Goal: Task Accomplishment & Management: Manage account settings

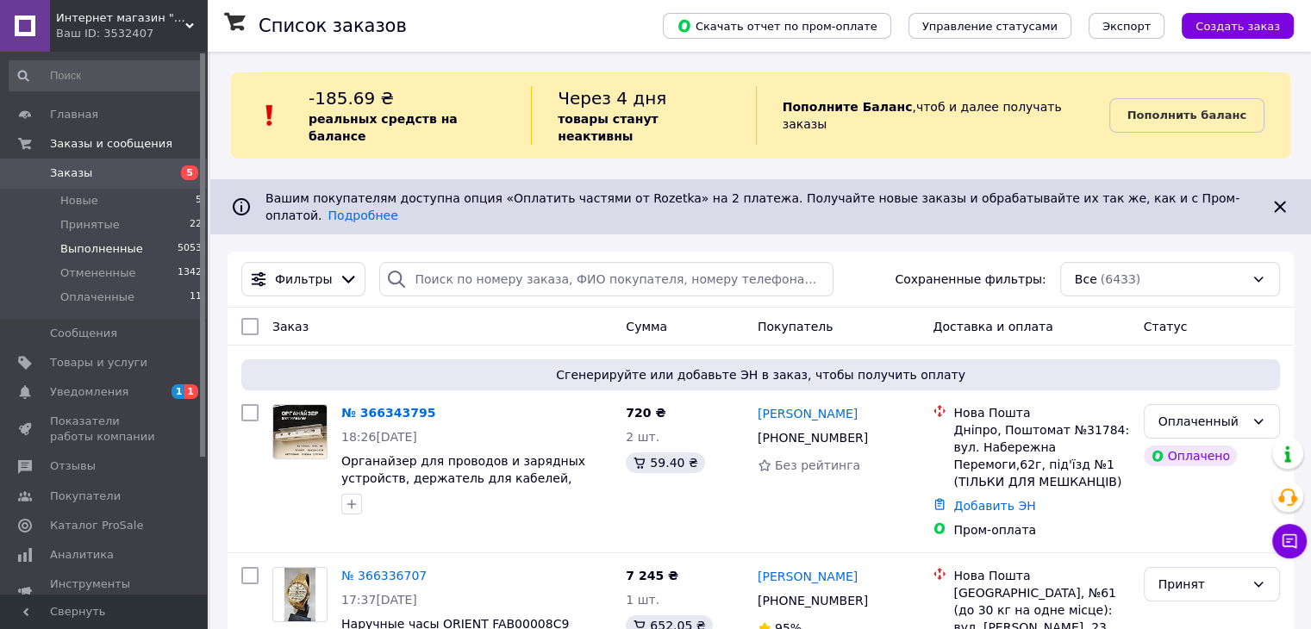
scroll to position [110, 0]
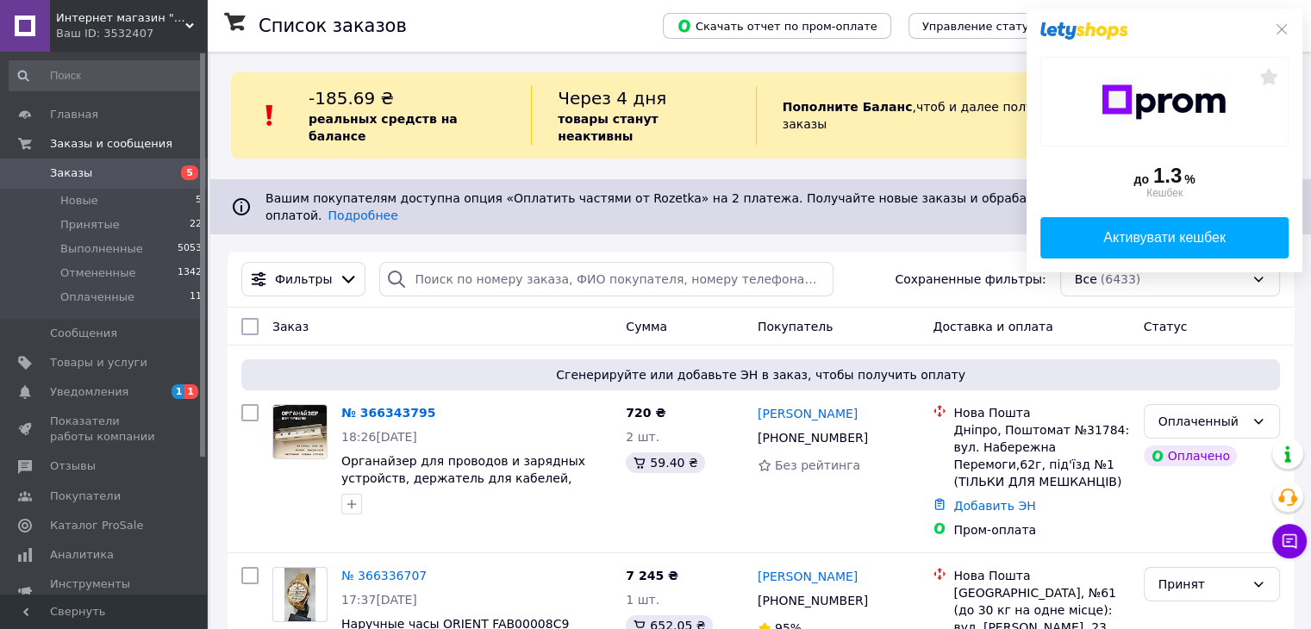
click at [1285, 21] on div "до 1.3 % Кешбек Активувати кешбек" at bounding box center [1165, 141] width 276 height 264
click at [1284, 26] on icon at bounding box center [1282, 29] width 14 height 14
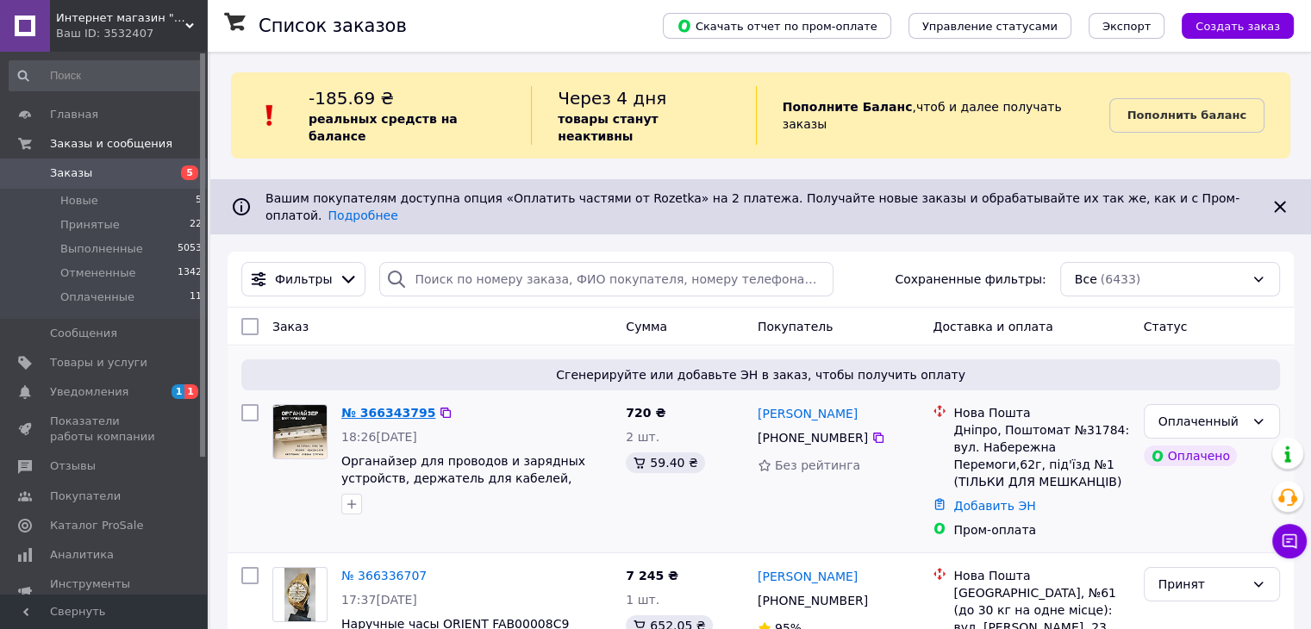
click at [366, 406] on link "№ 366343795" at bounding box center [388, 413] width 94 height 14
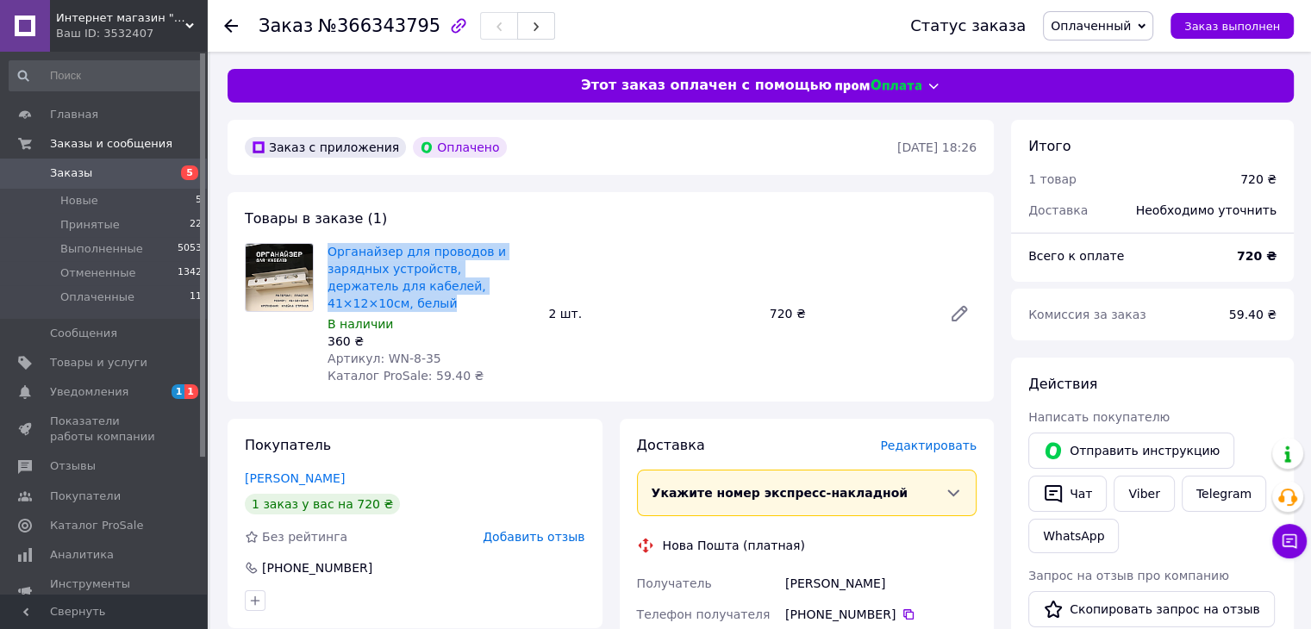
drag, startPoint x: 499, startPoint y: 285, endPoint x: 327, endPoint y: 260, distance: 174.4
click at [327, 260] on div "Органайзер для проводов и зарядных устройств, держатель для кабелей, 41×12×10см…" at bounding box center [431, 314] width 221 height 148
copy link "Органайзер для проводов и зарядных устройств, держатель для кабелей, 41×12×10см…"
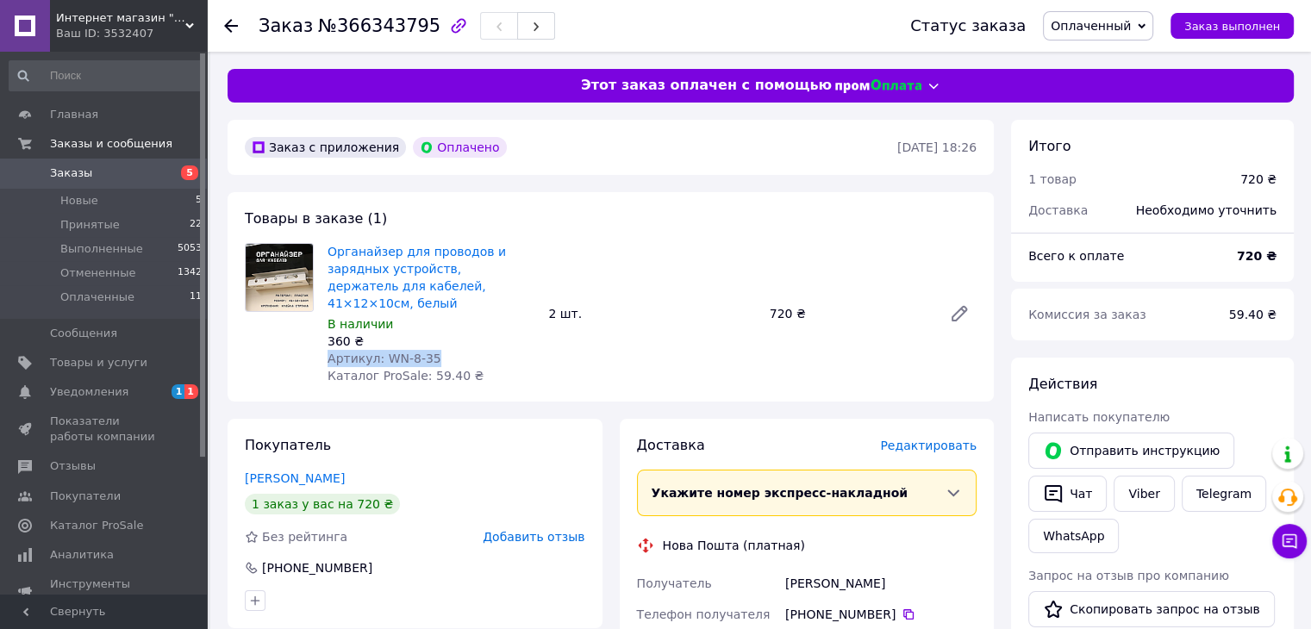
drag, startPoint x: 435, startPoint y: 339, endPoint x: 322, endPoint y: 346, distance: 114.0
click at [322, 346] on div "Органайзер для проводов и зарядных устройств, держатель для кабелей, 41×12×10см…" at bounding box center [431, 314] width 221 height 148
copy span "Артикул: WN-8-35"
click at [117, 391] on span "Уведомления" at bounding box center [89, 393] width 78 height 16
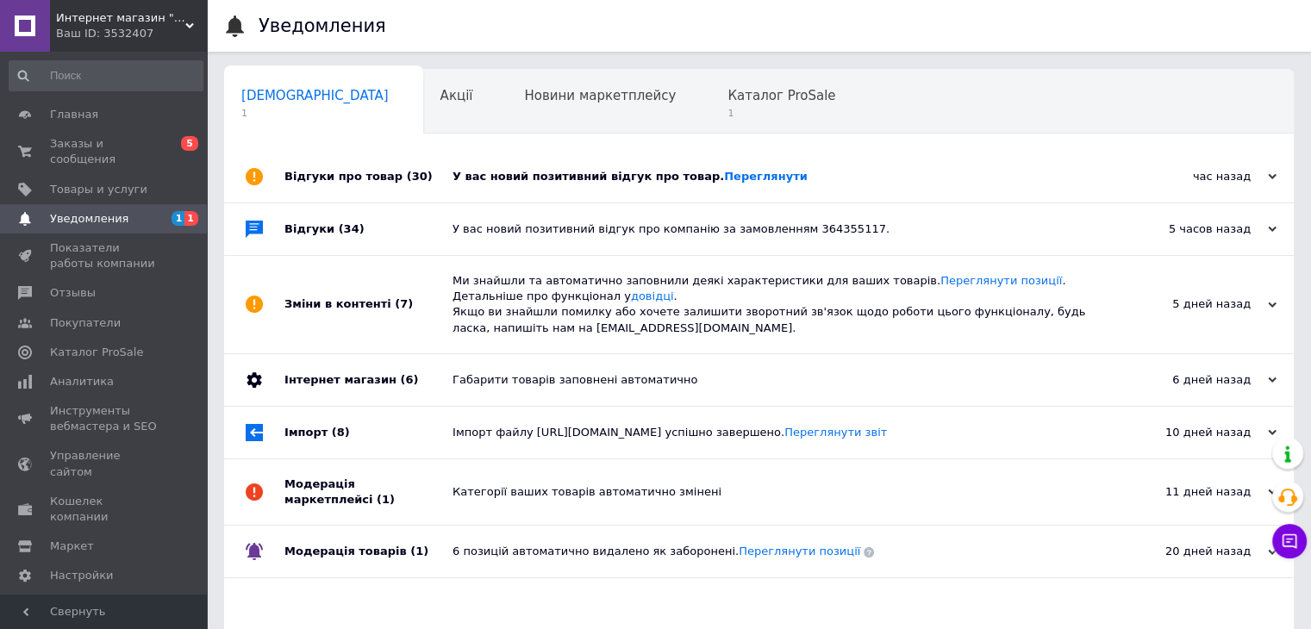
click at [493, 181] on div "У вас новий позитивний відгук про товар. Переглянути" at bounding box center [779, 177] width 652 height 16
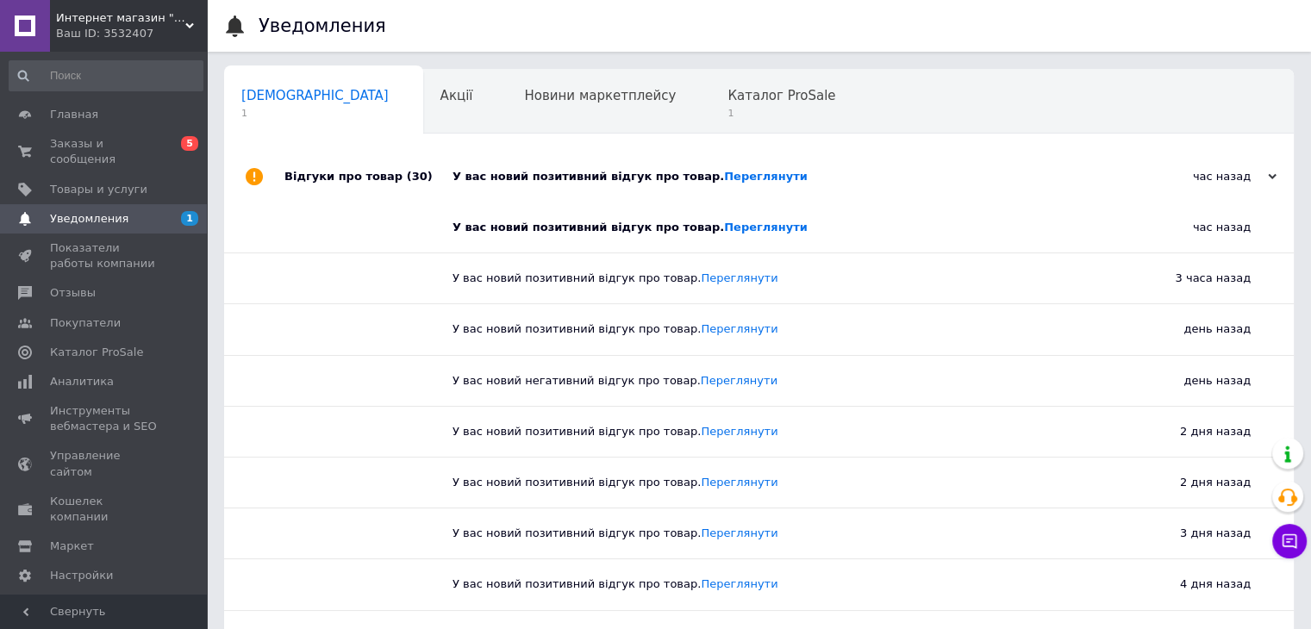
click at [609, 178] on div "У вас новий позитивний відгук про товар. Переглянути" at bounding box center [779, 177] width 652 height 16
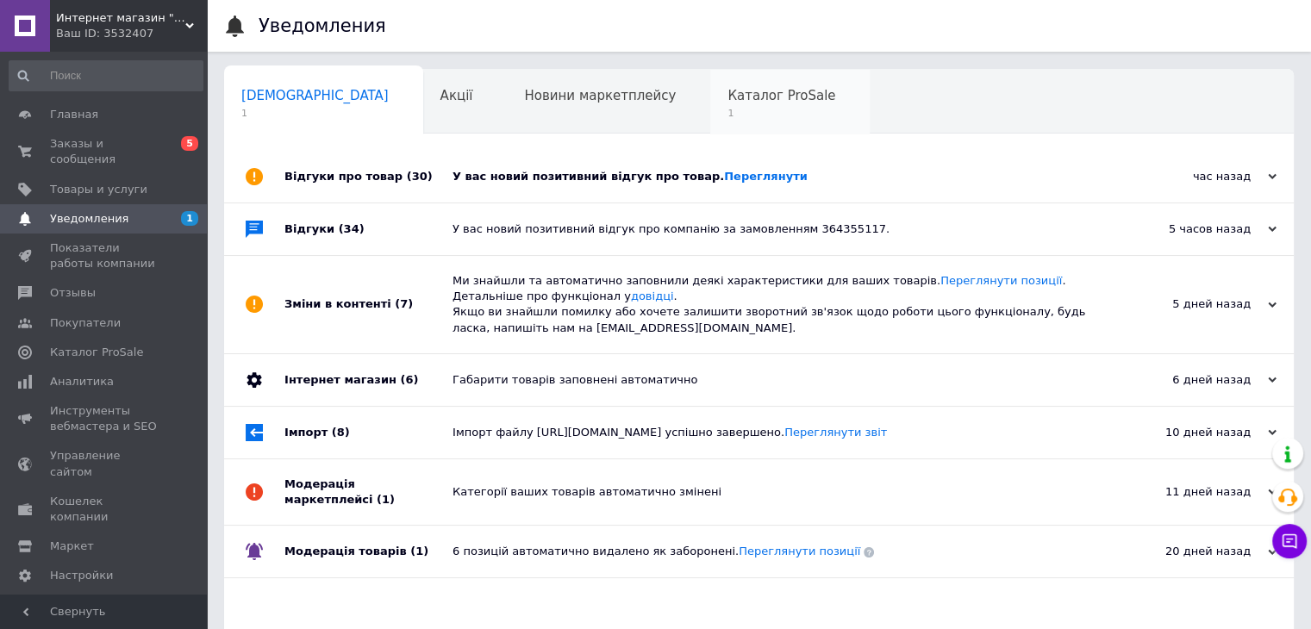
click at [710, 104] on div "Каталог ProSale 1" at bounding box center [789, 103] width 159 height 66
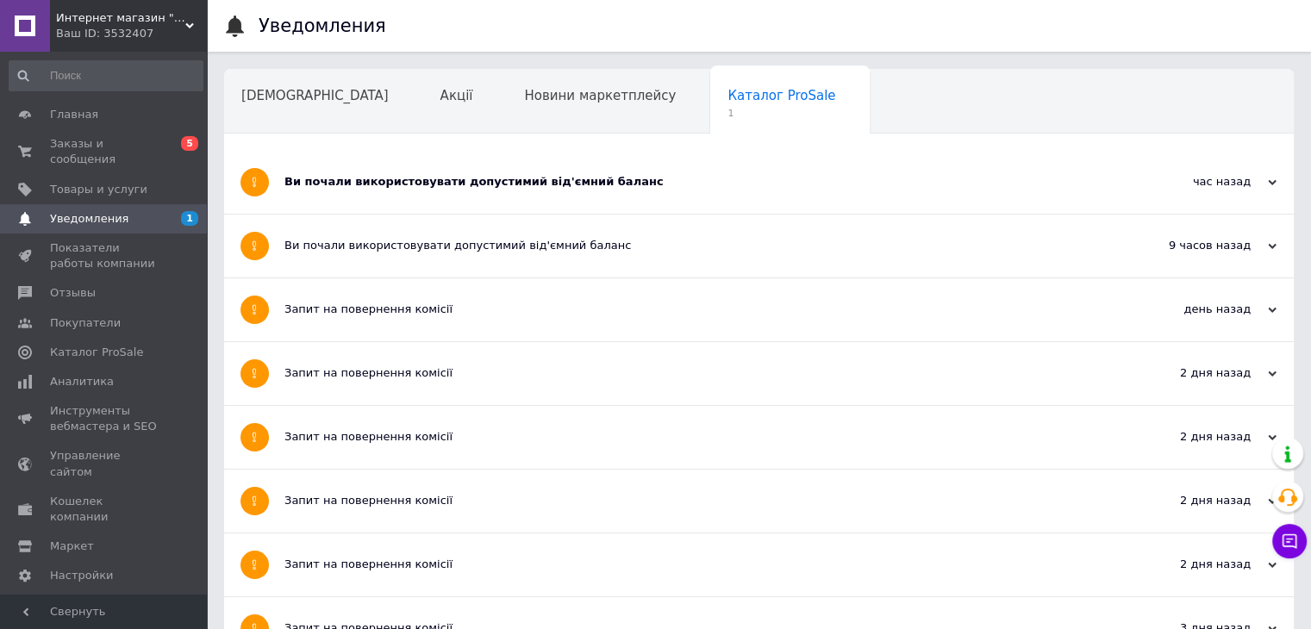
click at [335, 189] on div "Ви почали використовувати допустимий від'ємний баланс" at bounding box center [695, 182] width 820 height 63
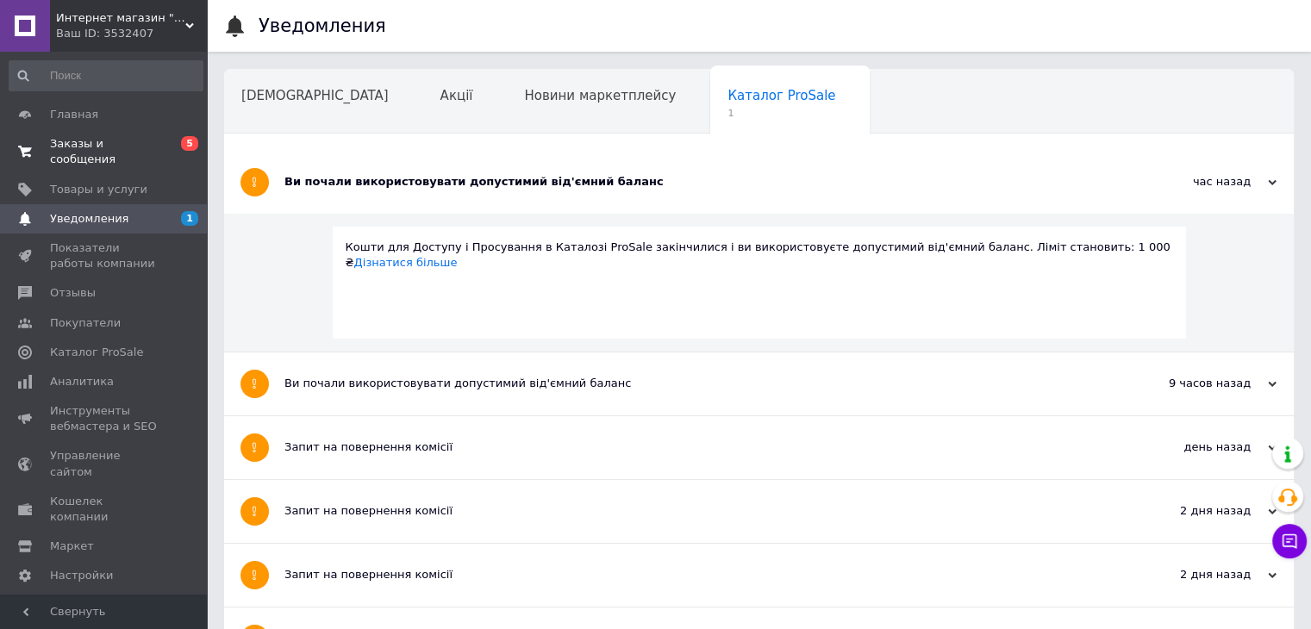
click at [78, 145] on span "Заказы и сообщения" at bounding box center [104, 151] width 109 height 31
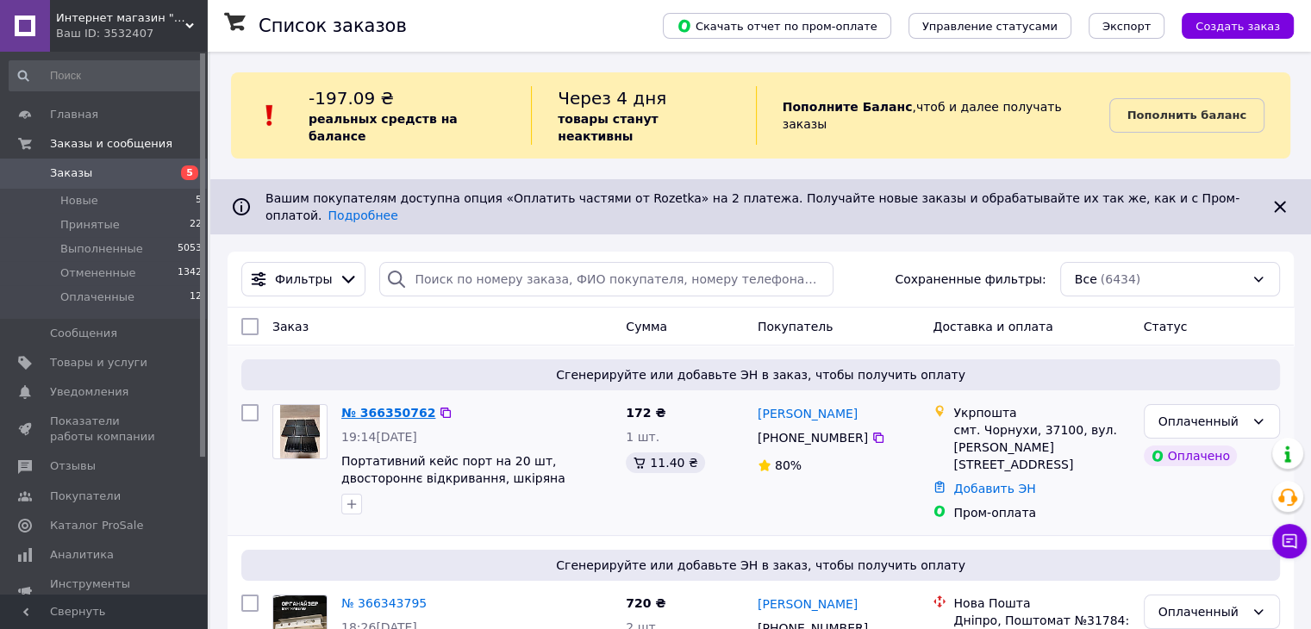
click at [400, 406] on link "№ 366350762" at bounding box center [388, 413] width 94 height 14
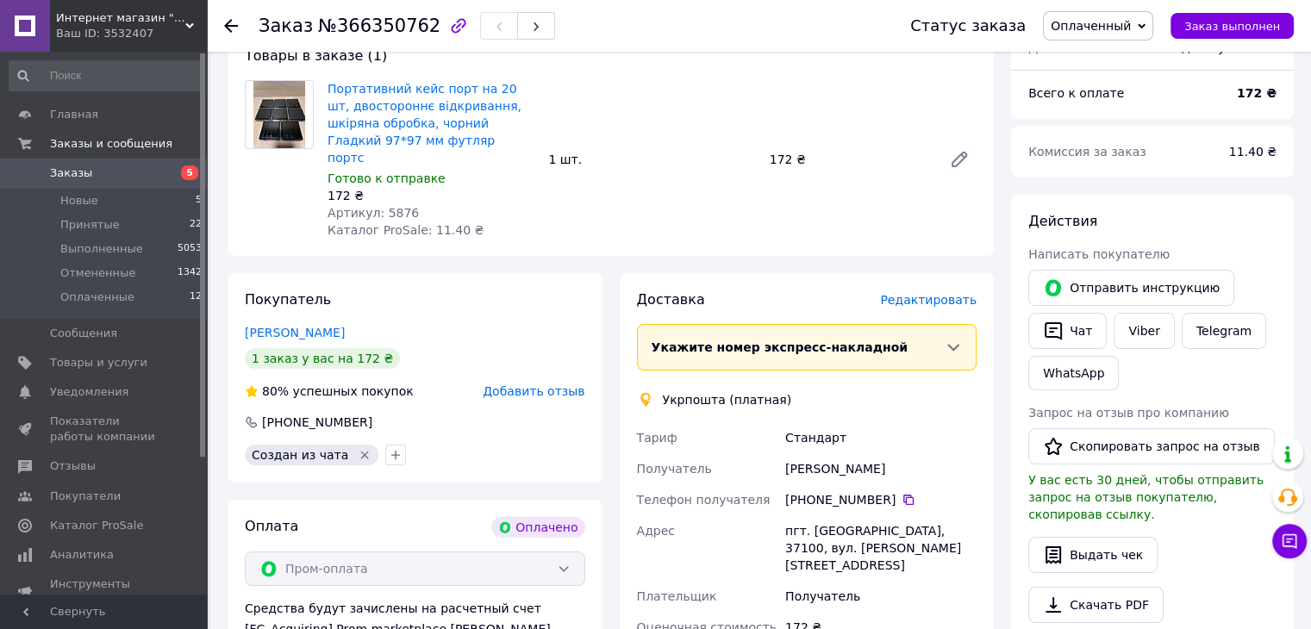
scroll to position [345, 0]
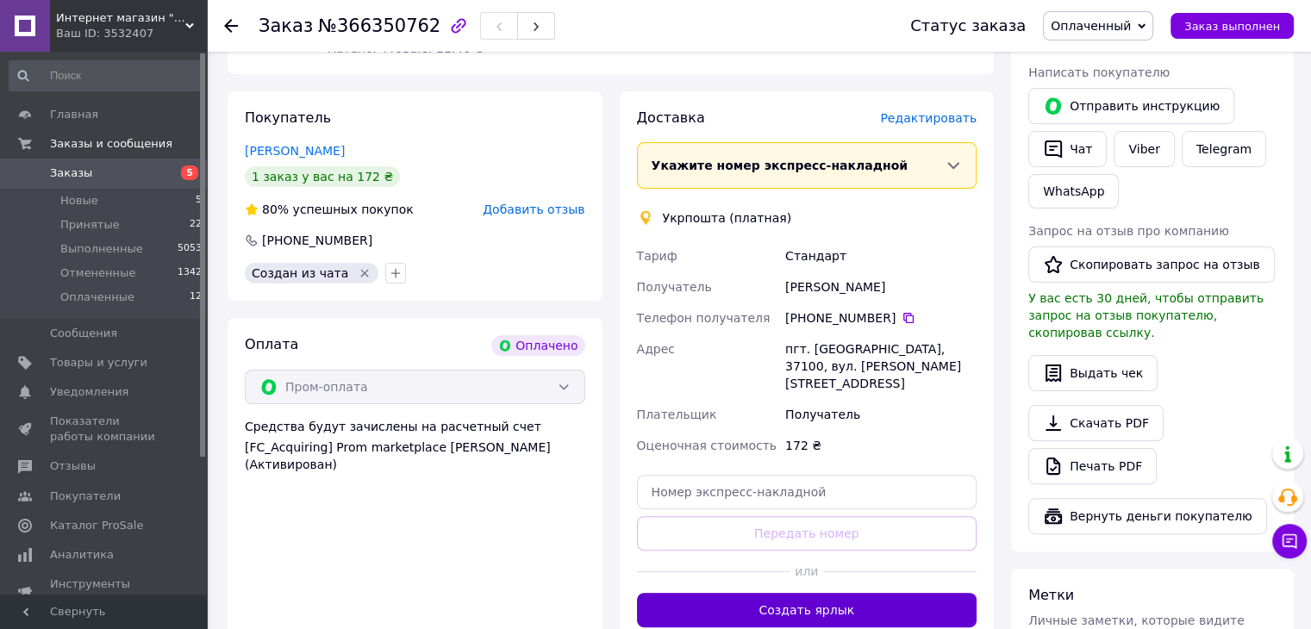
click at [814, 593] on button "Создать ярлык" at bounding box center [807, 610] width 341 height 34
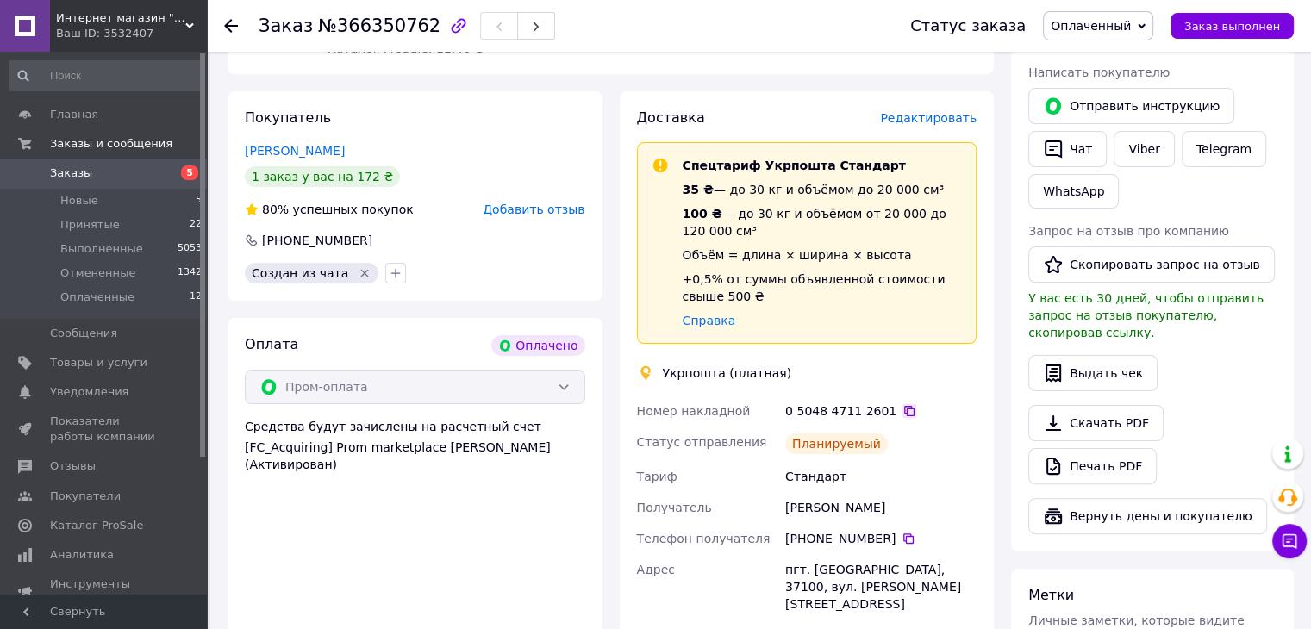
click at [903, 404] on icon at bounding box center [910, 411] width 14 height 14
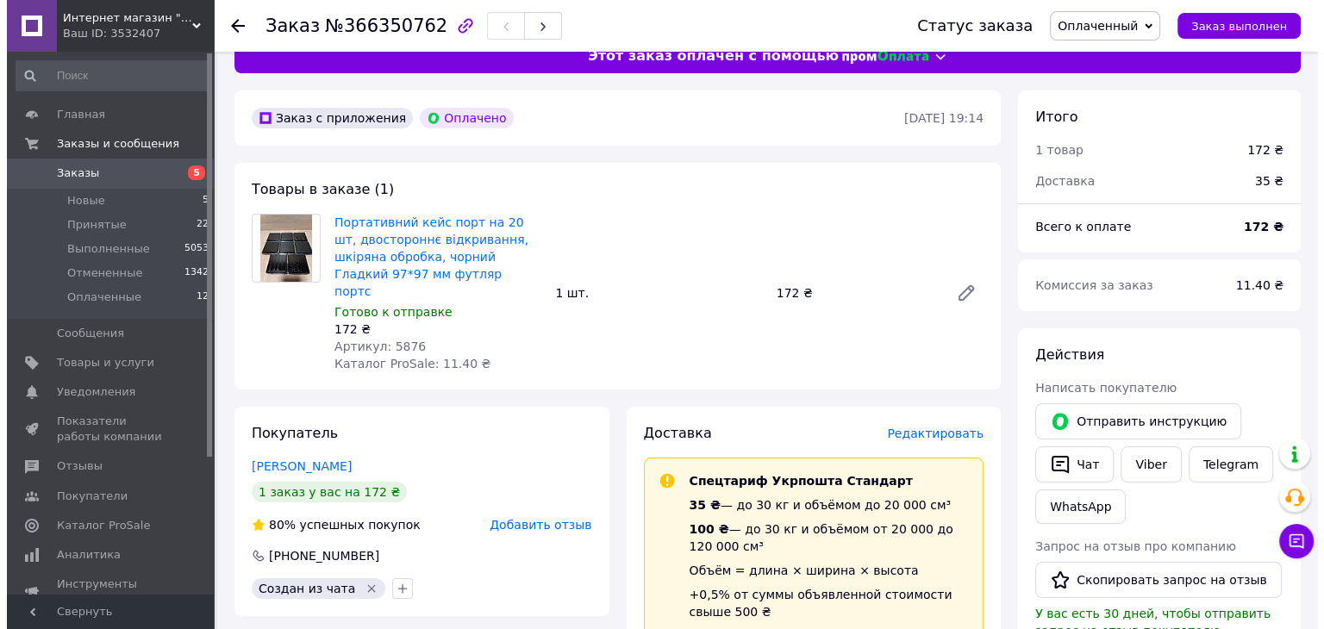
scroll to position [0, 0]
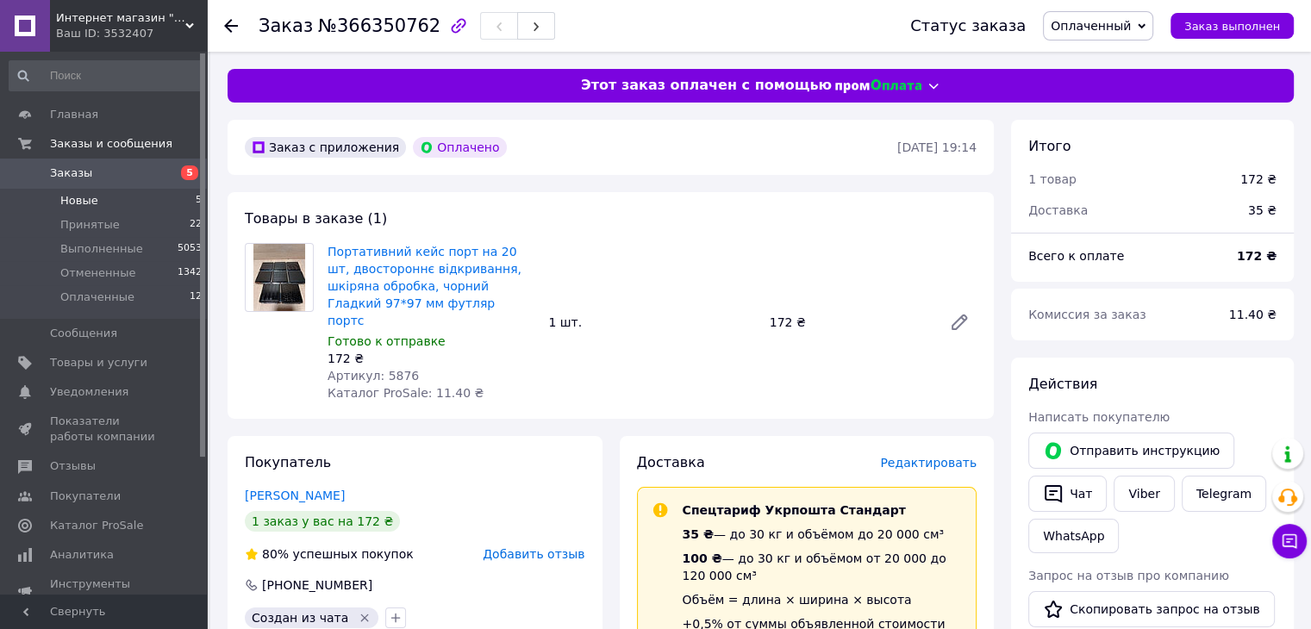
click at [83, 197] on span "Новые" at bounding box center [79, 201] width 38 height 16
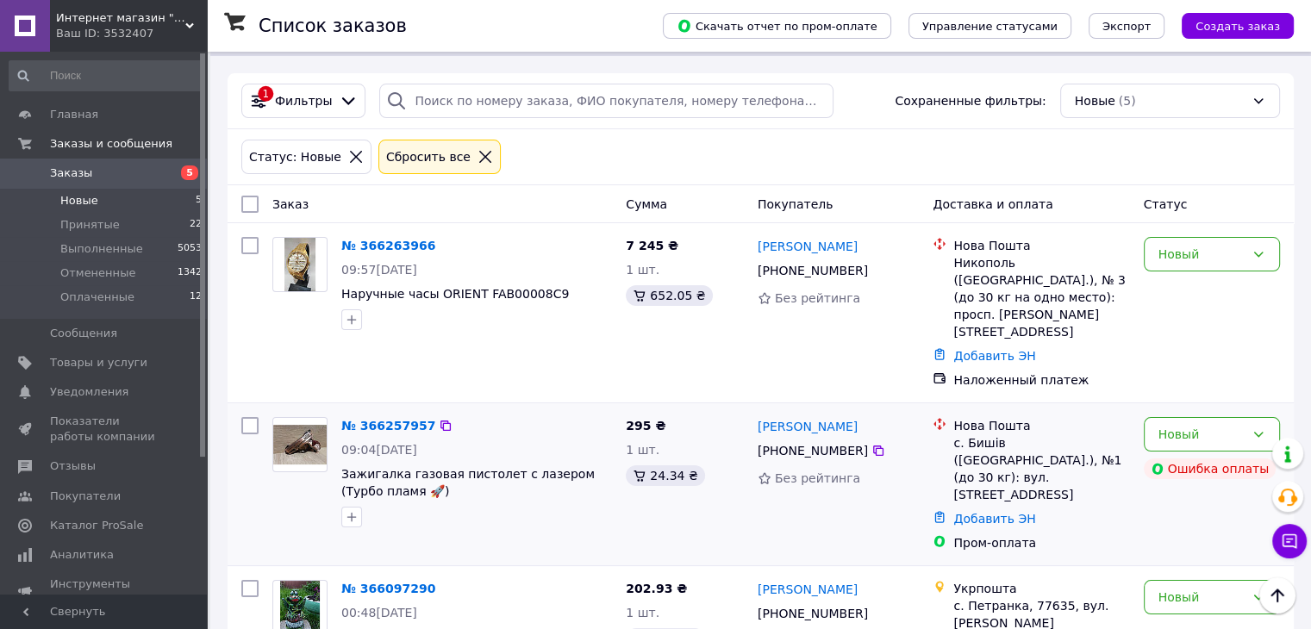
scroll to position [169, 0]
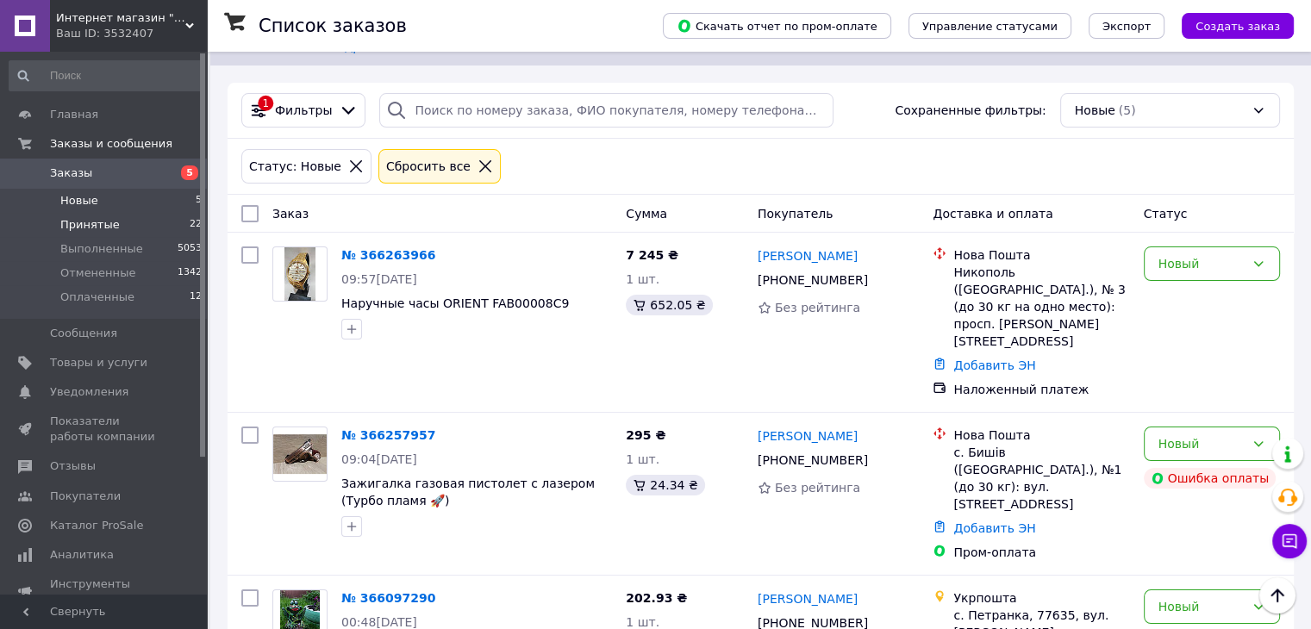
click at [93, 219] on span "Принятые" at bounding box center [89, 225] width 59 height 16
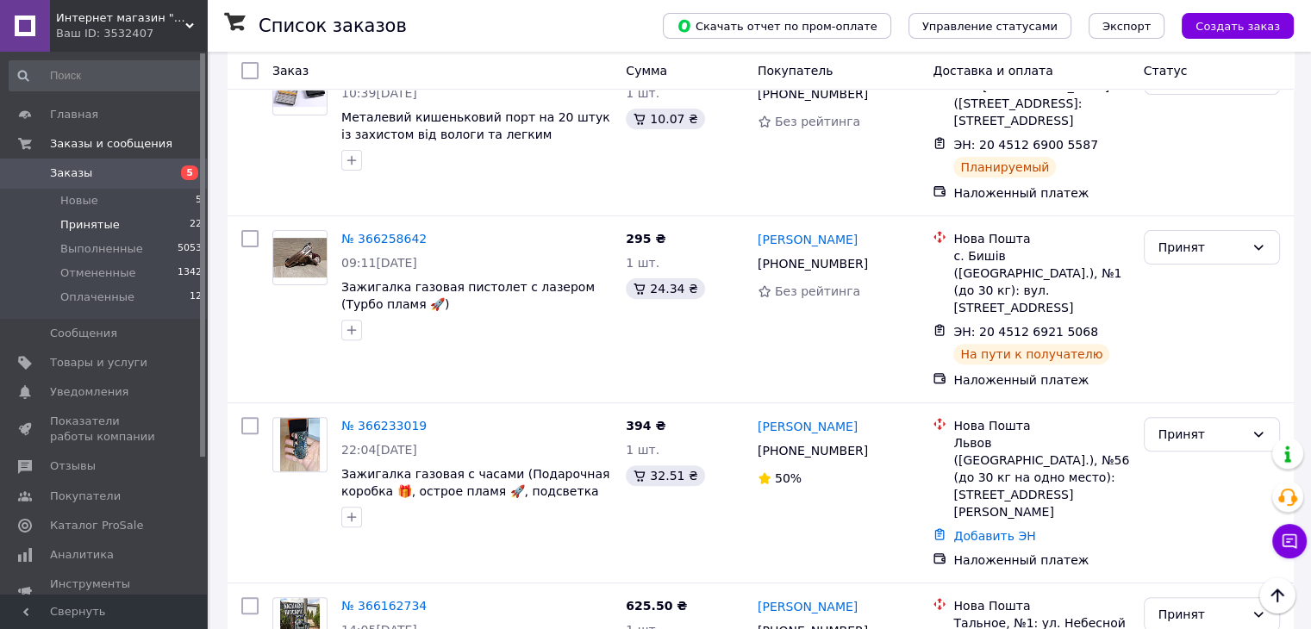
scroll to position [503, 0]
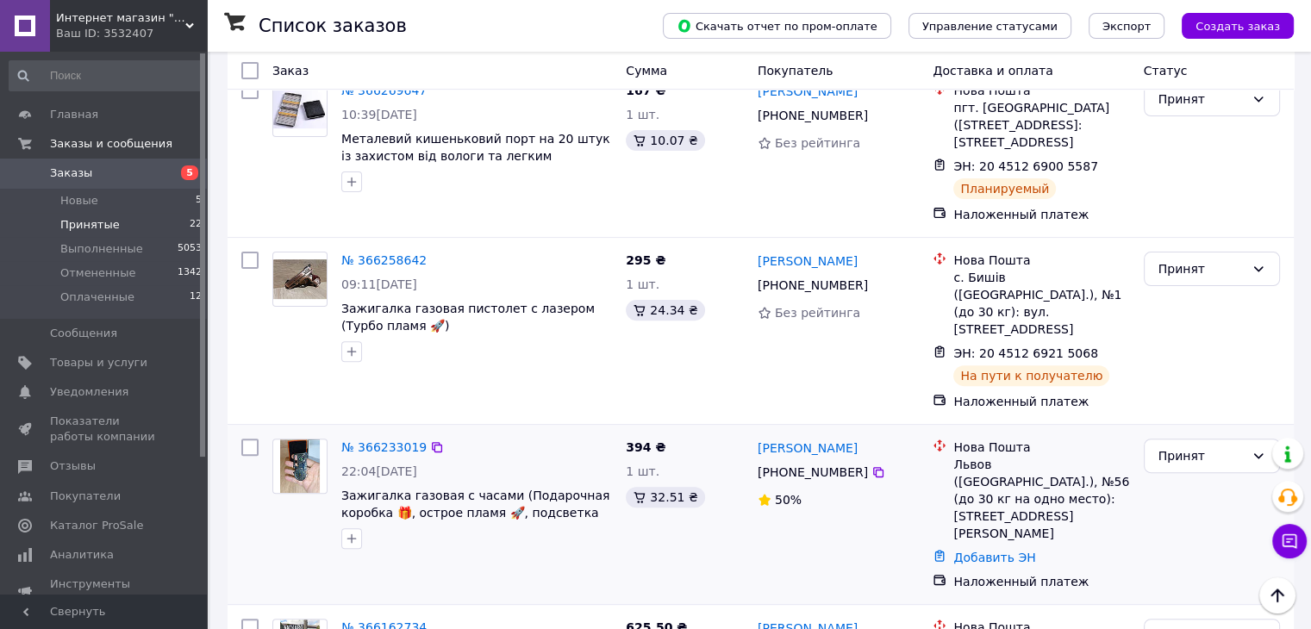
click at [341, 437] on div "№ 366233019" at bounding box center [384, 447] width 89 height 21
click at [350, 441] on link "№ 366233019" at bounding box center [383, 448] width 85 height 14
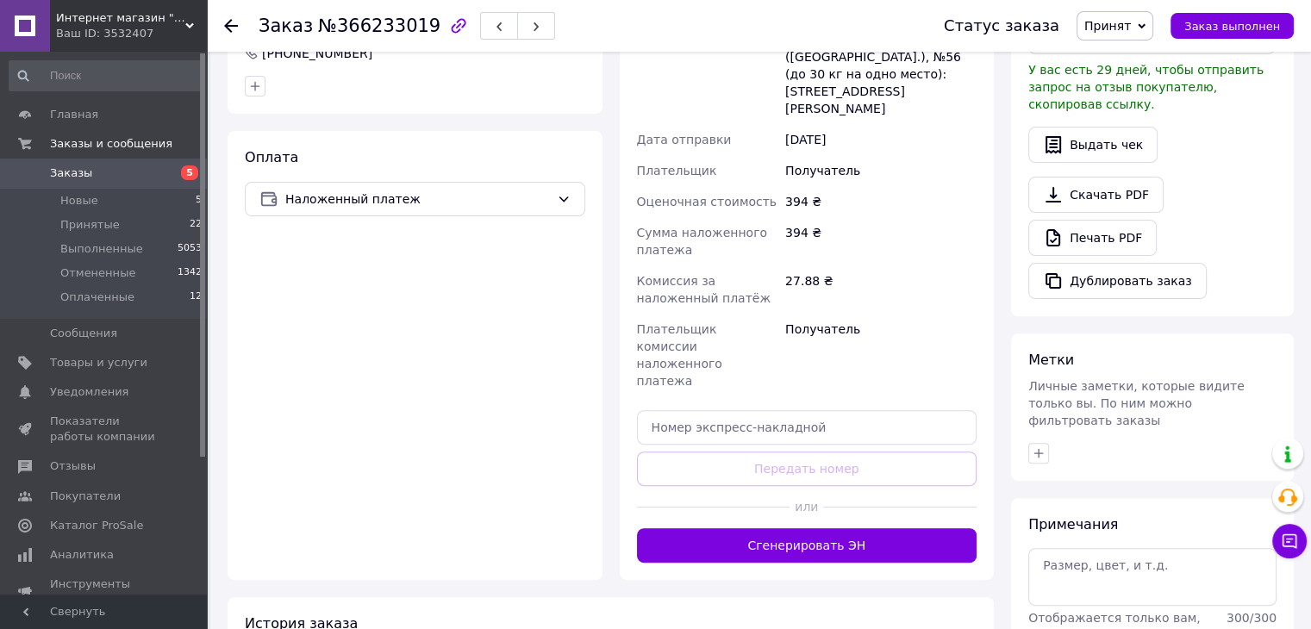
scroll to position [416, 0]
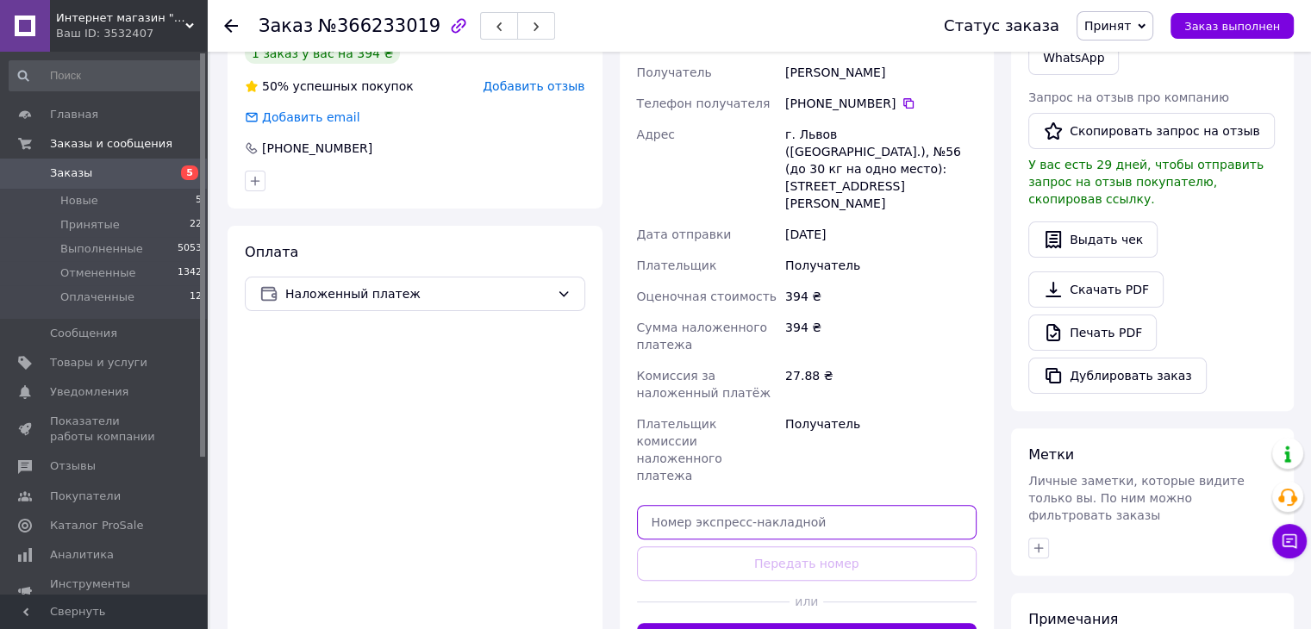
click at [729, 505] on input "text" at bounding box center [807, 522] width 341 height 34
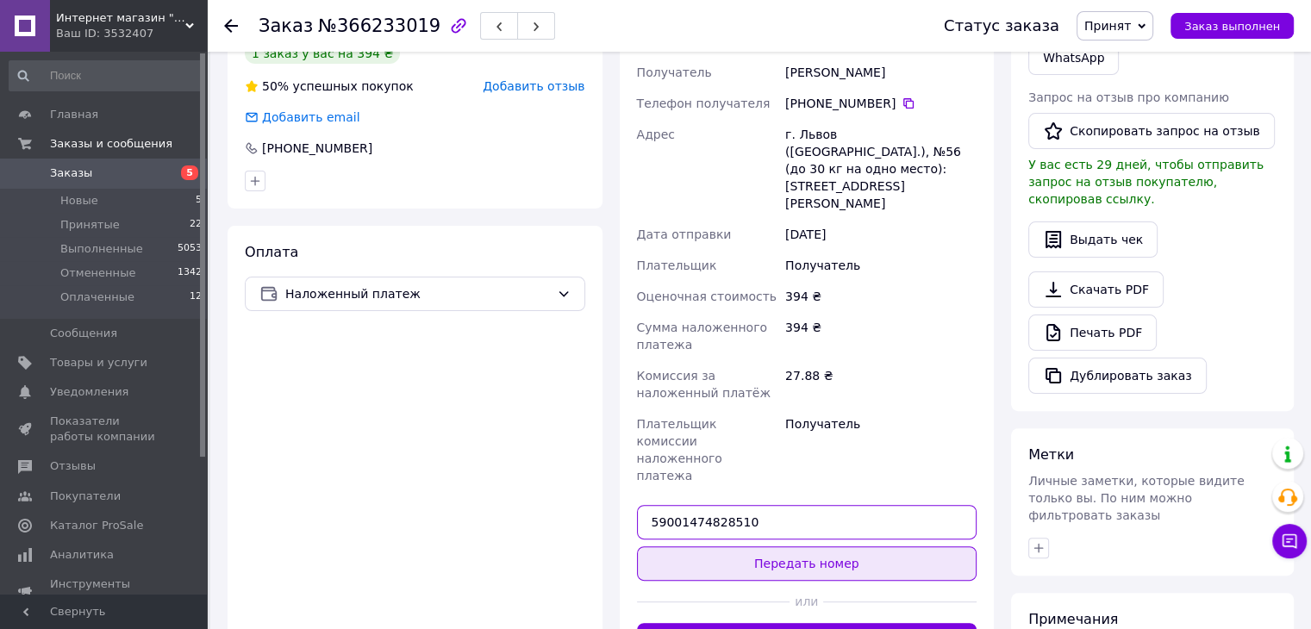
type input "59001474828510"
click at [778, 547] on button "Передать номер" at bounding box center [807, 564] width 341 height 34
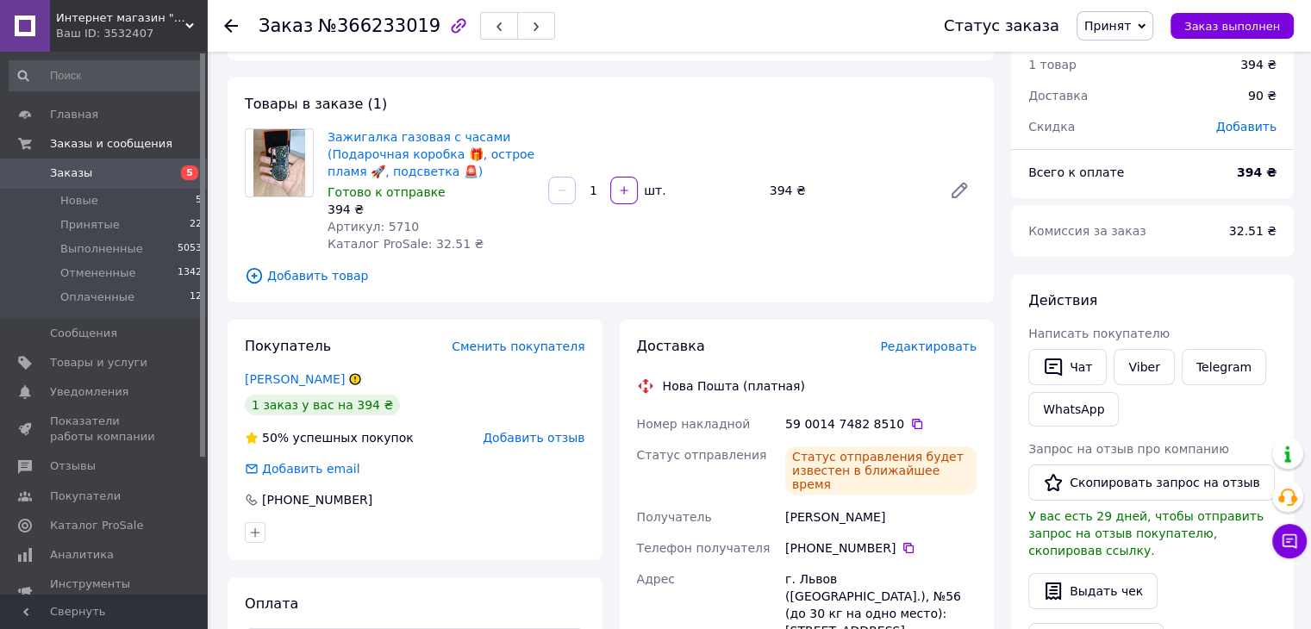
scroll to position [0, 0]
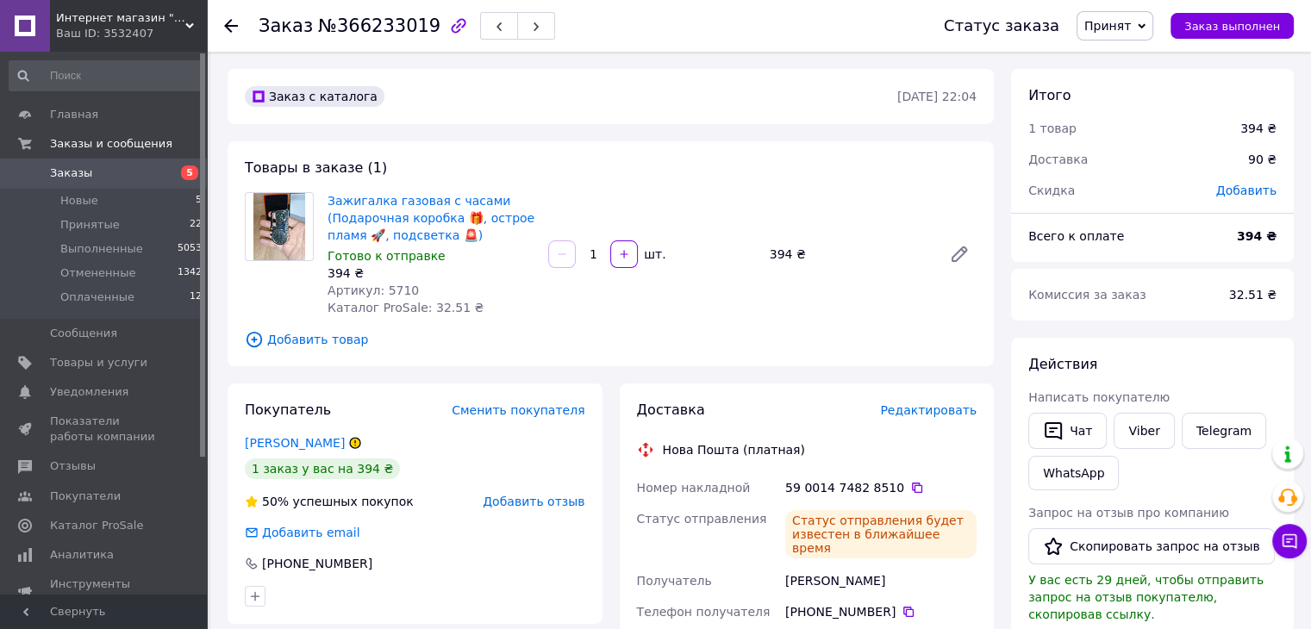
click at [66, 167] on span "Заказы" at bounding box center [71, 174] width 42 height 16
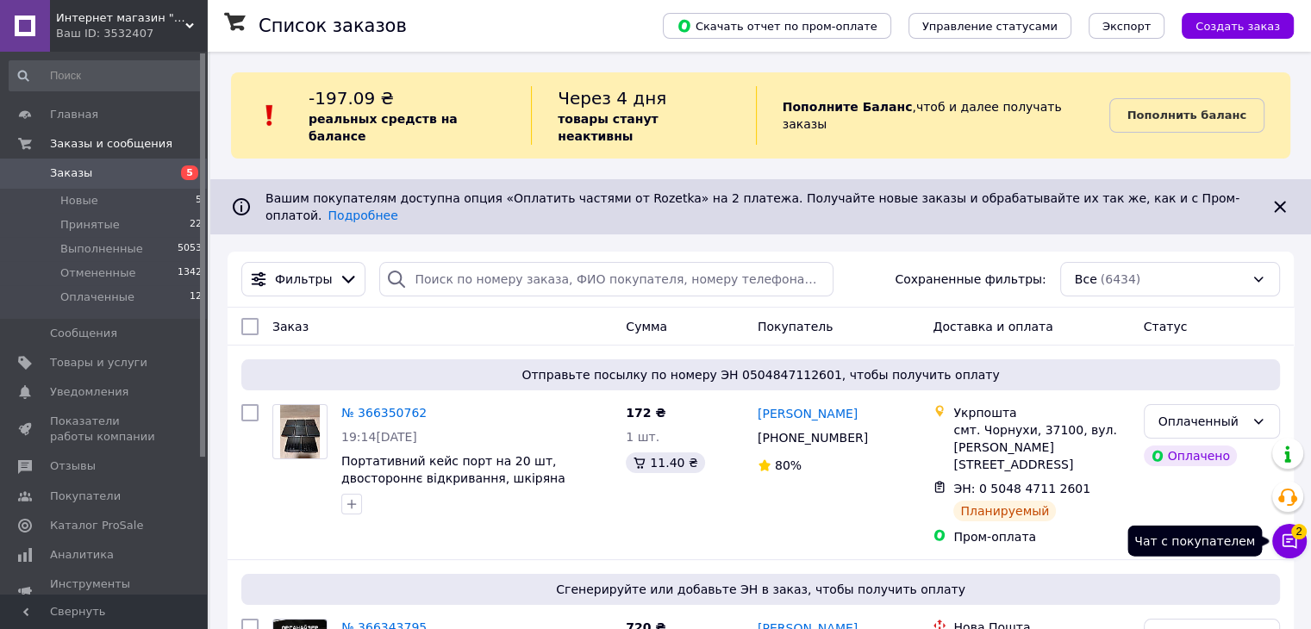
click at [1286, 537] on icon at bounding box center [1289, 541] width 17 height 17
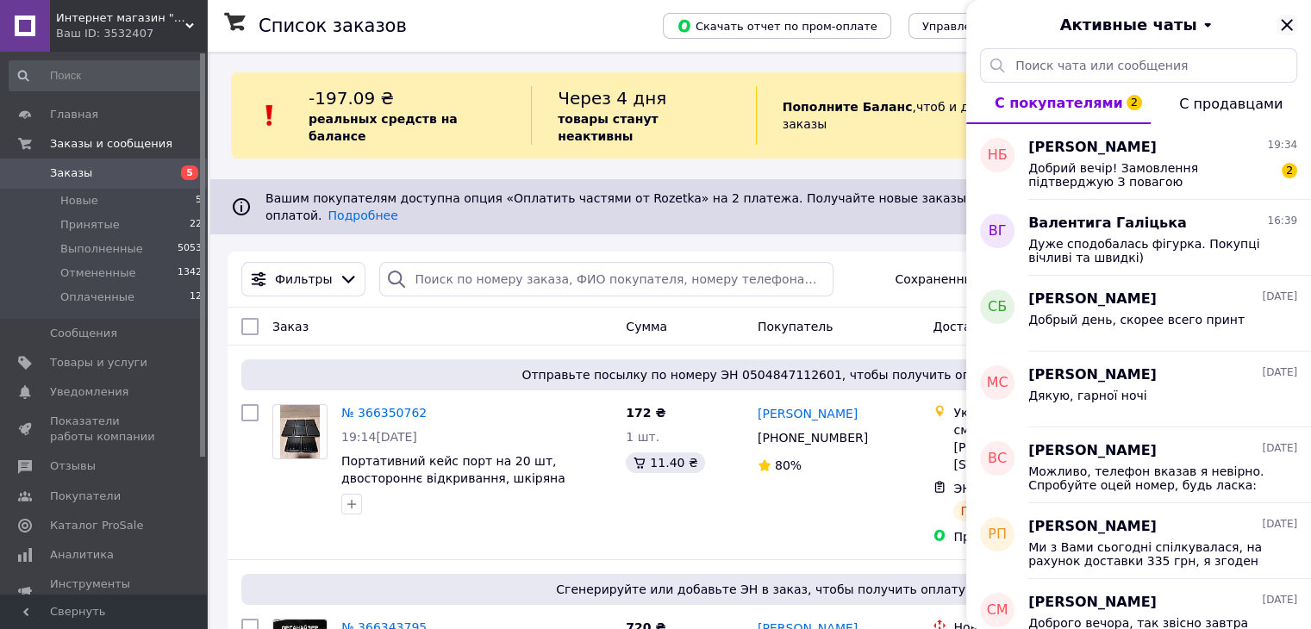
click at [1291, 21] on icon "Закрыть" at bounding box center [1286, 24] width 11 height 11
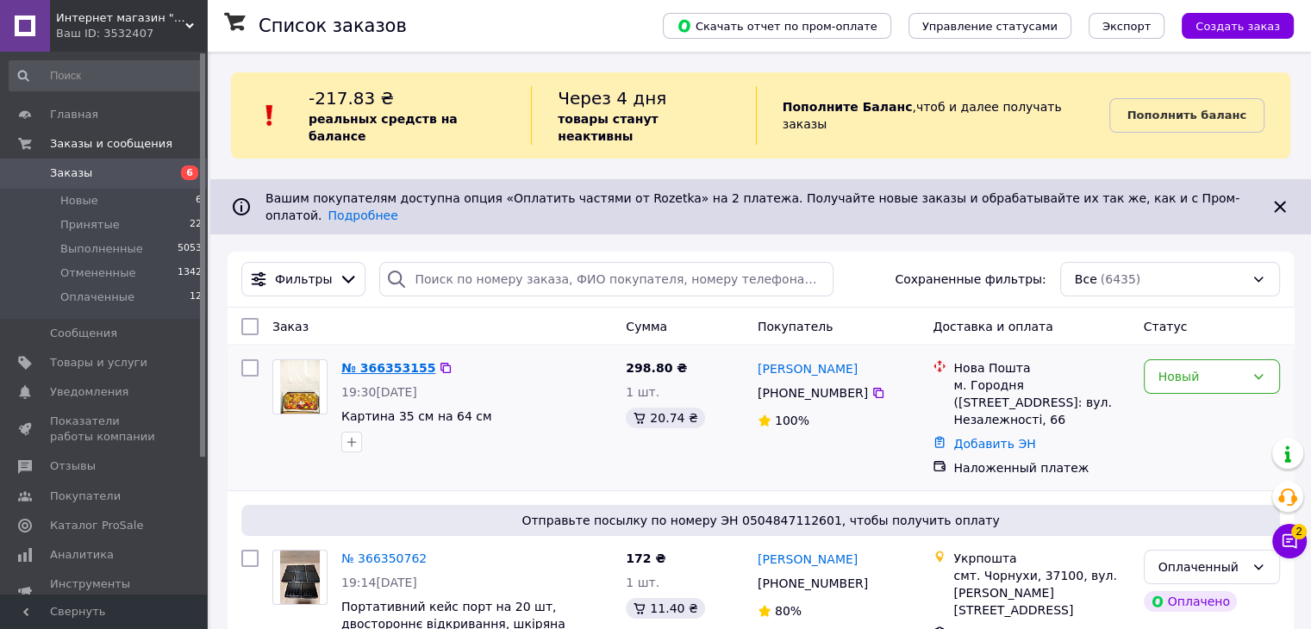
click at [385, 361] on link "№ 366353155" at bounding box center [388, 368] width 94 height 14
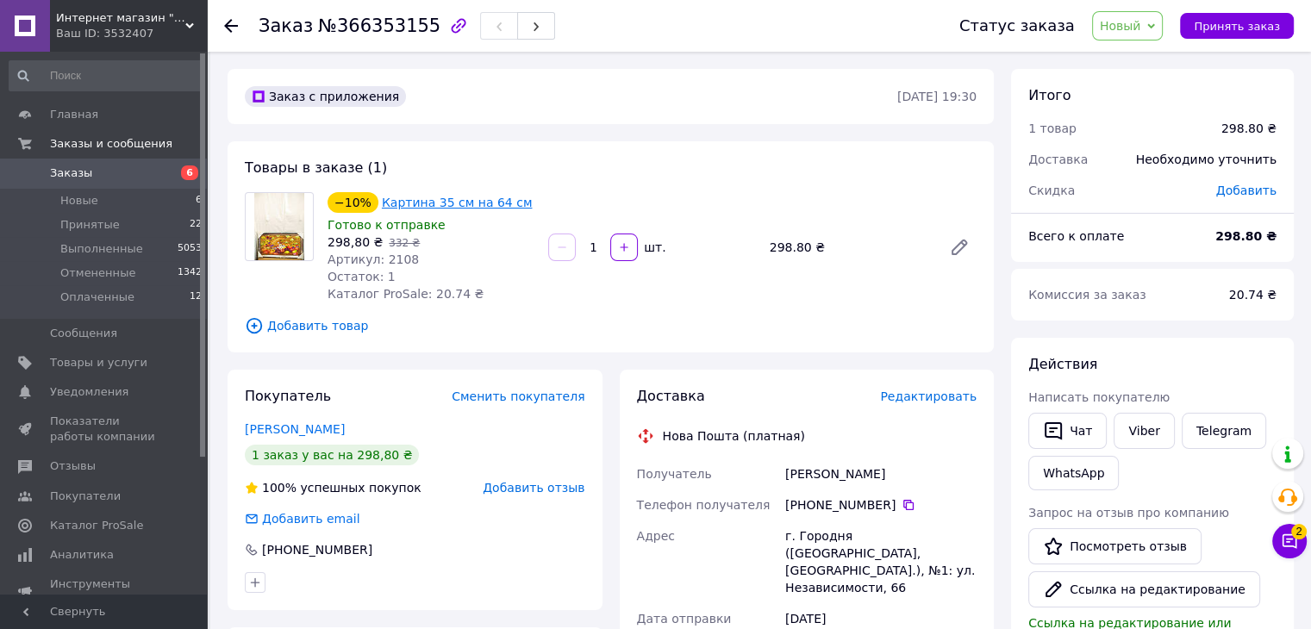
click at [441, 202] on link "Картина 35 см на 64 см" at bounding box center [457, 203] width 151 height 14
click at [76, 177] on span "Заказы" at bounding box center [71, 174] width 42 height 16
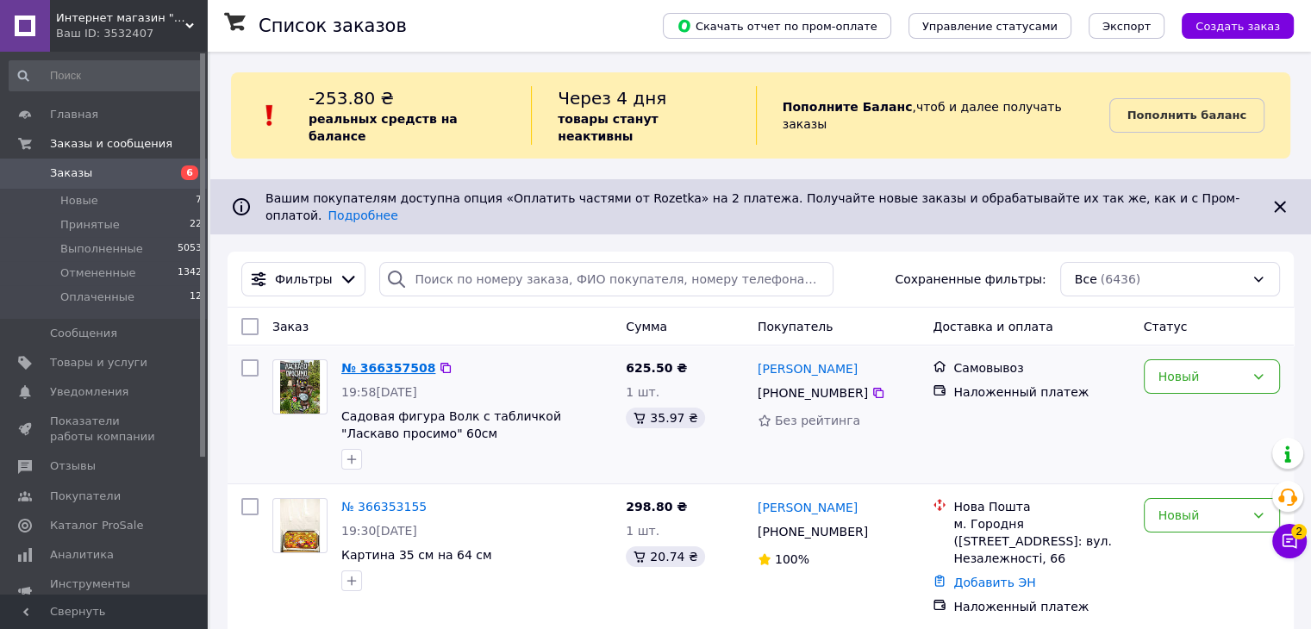
click at [379, 361] on link "№ 366357508" at bounding box center [388, 368] width 94 height 14
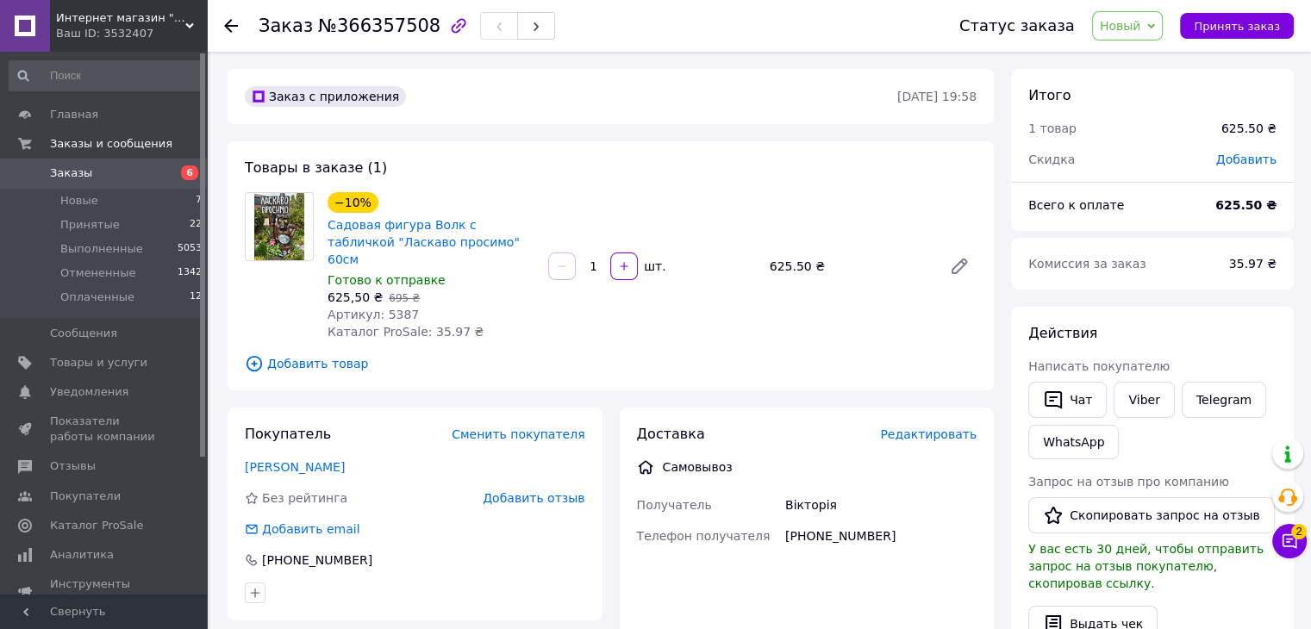
click at [931, 428] on span "Редактировать" at bounding box center [928, 435] width 97 height 14
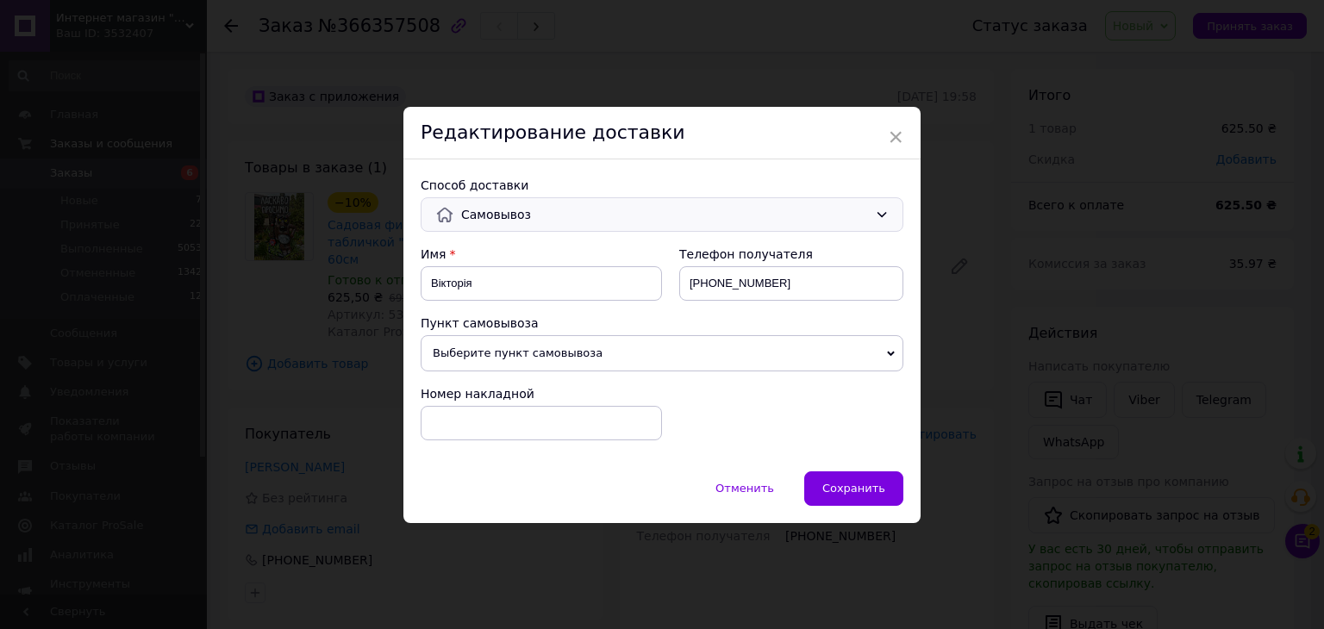
click at [524, 217] on span "Самовывоз" at bounding box center [664, 214] width 407 height 19
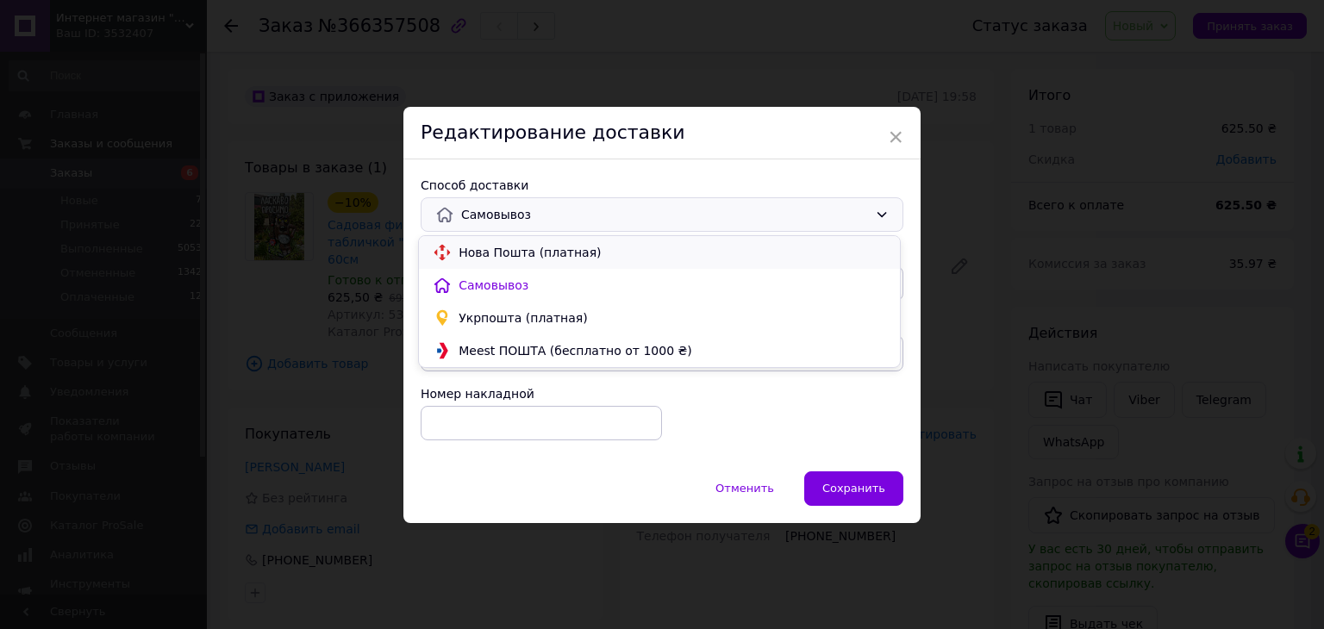
click at [507, 253] on span "Нова Пошта (платная)" at bounding box center [673, 252] width 428 height 17
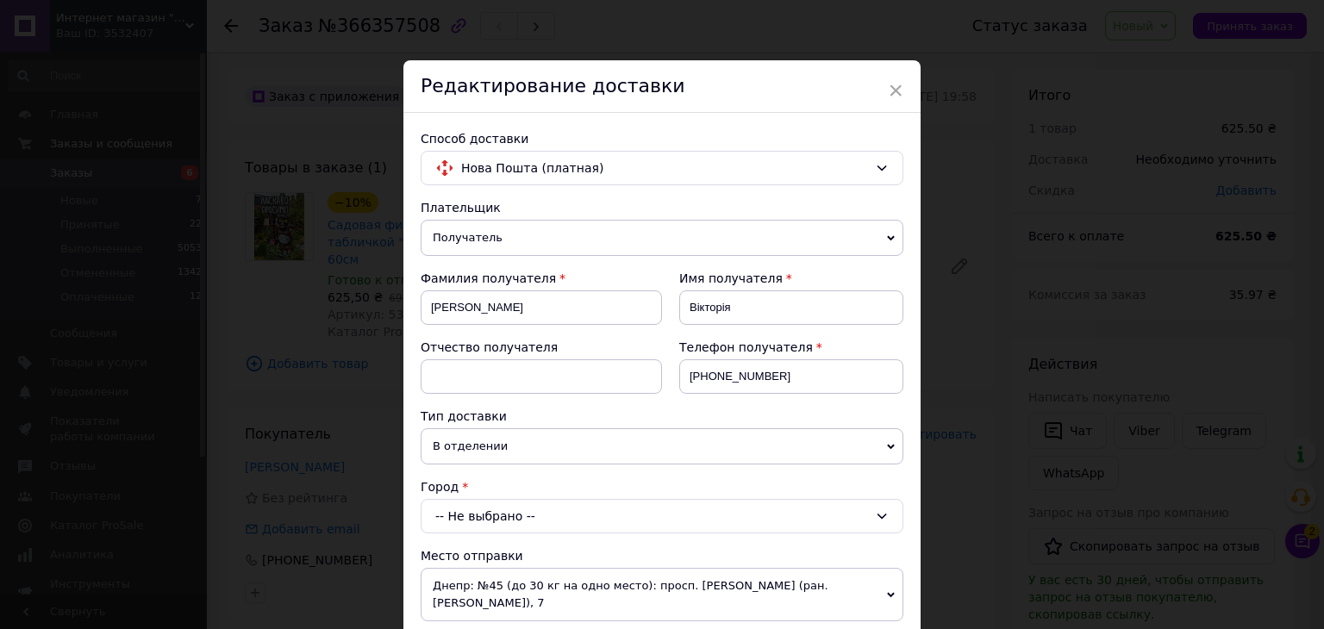
click at [483, 509] on div "-- Не выбрано --" at bounding box center [662, 516] width 483 height 34
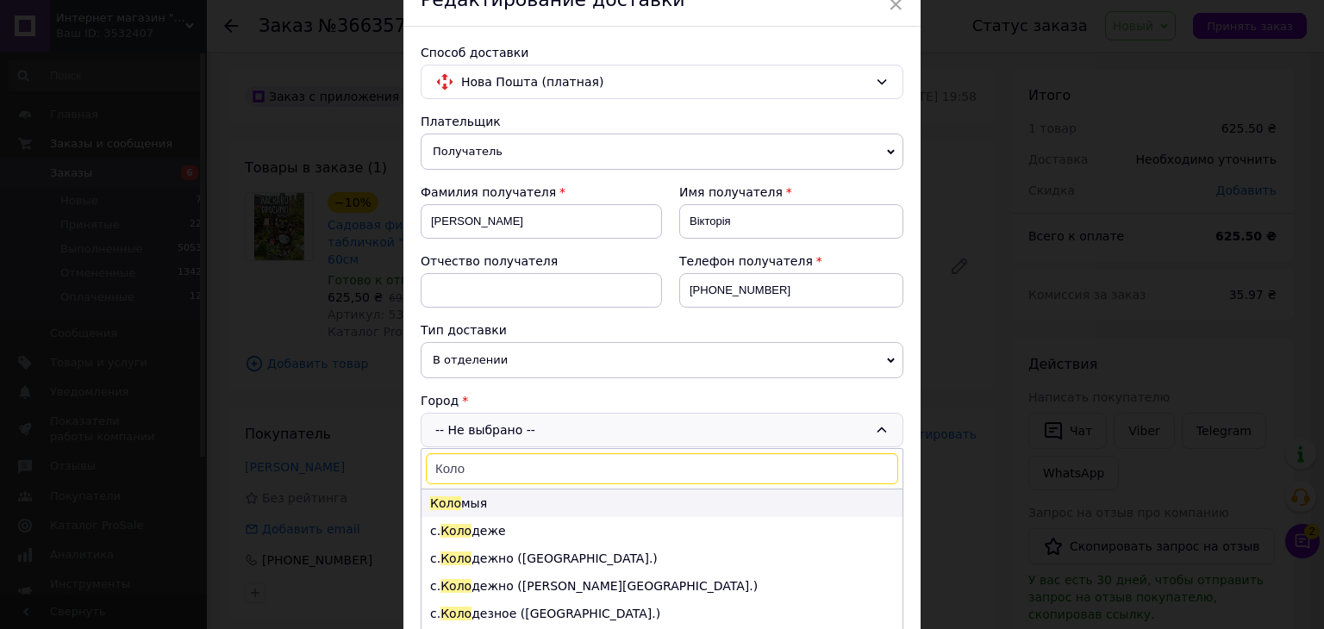
type input "Коло"
click at [508, 503] on li "Коло мыя" at bounding box center [662, 504] width 481 height 28
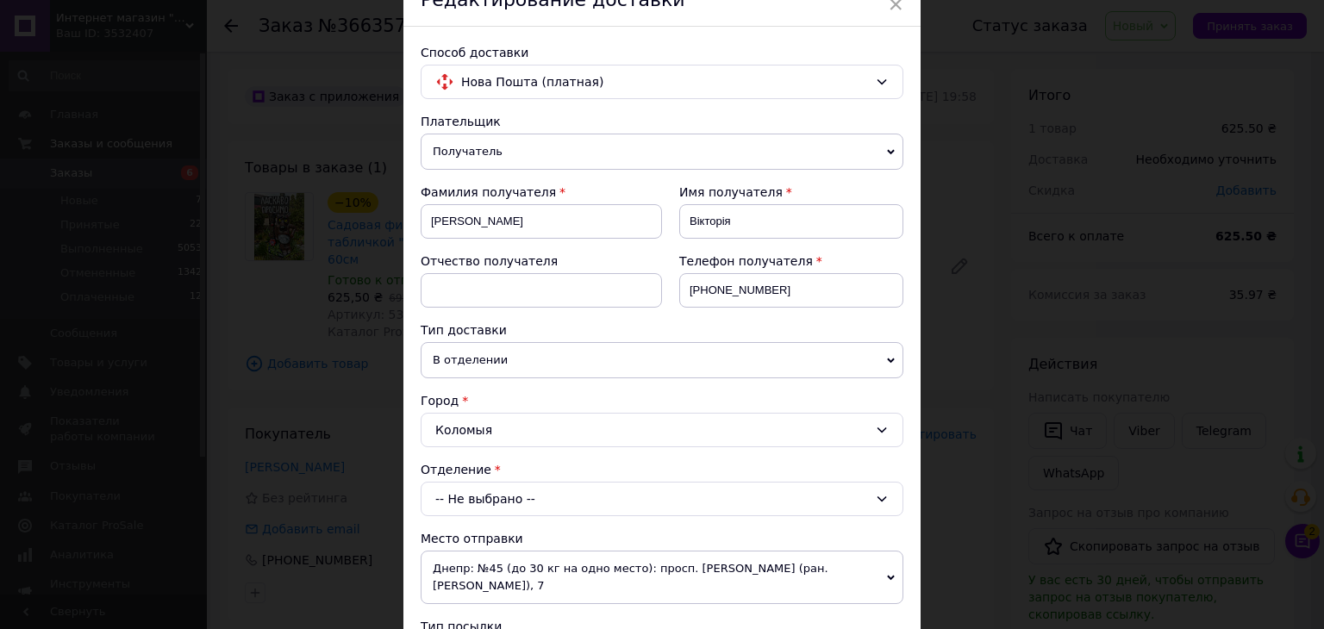
click at [500, 497] on div "-- Не выбрано --" at bounding box center [662, 499] width 483 height 34
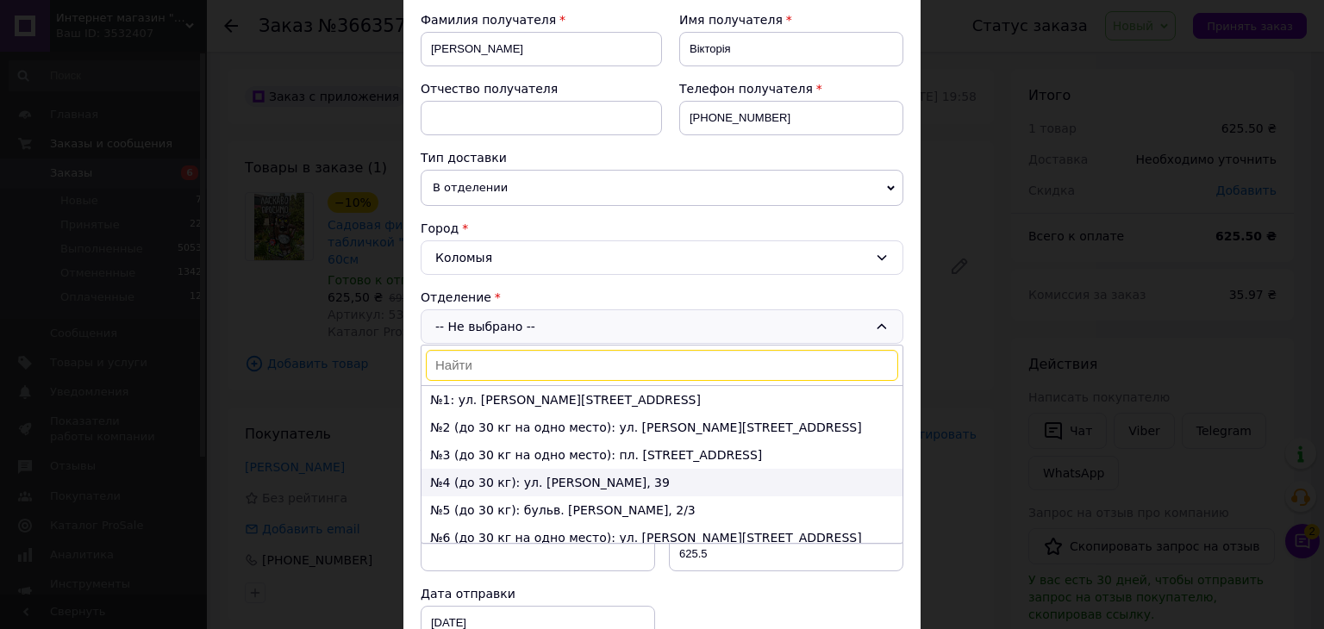
scroll to position [35, 0]
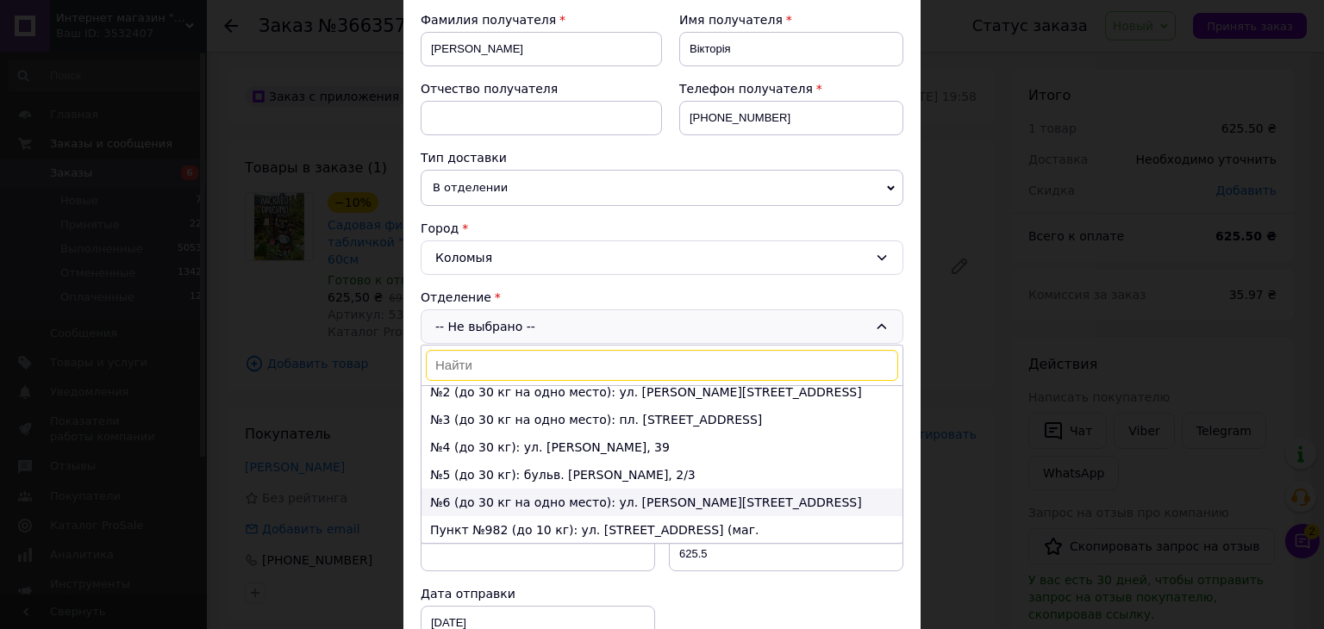
click at [547, 494] on li "№6 (до 30 кг на одно место): ул. Моцарта, 85А" at bounding box center [662, 503] width 481 height 28
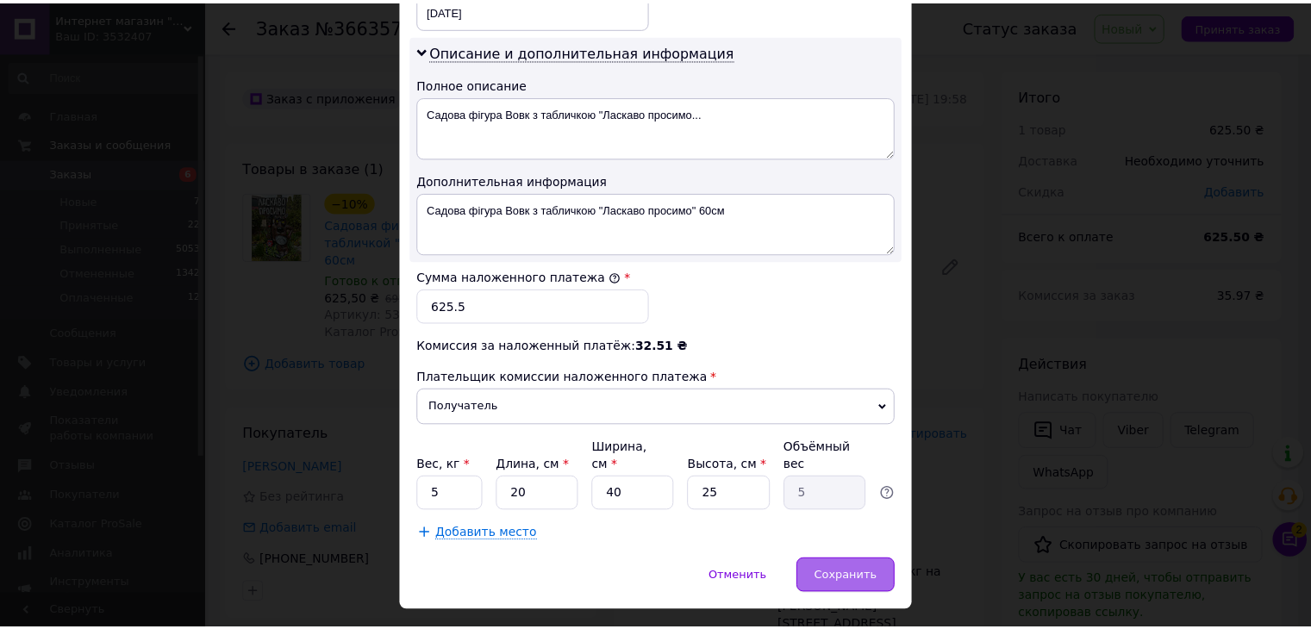
scroll to position [873, 0]
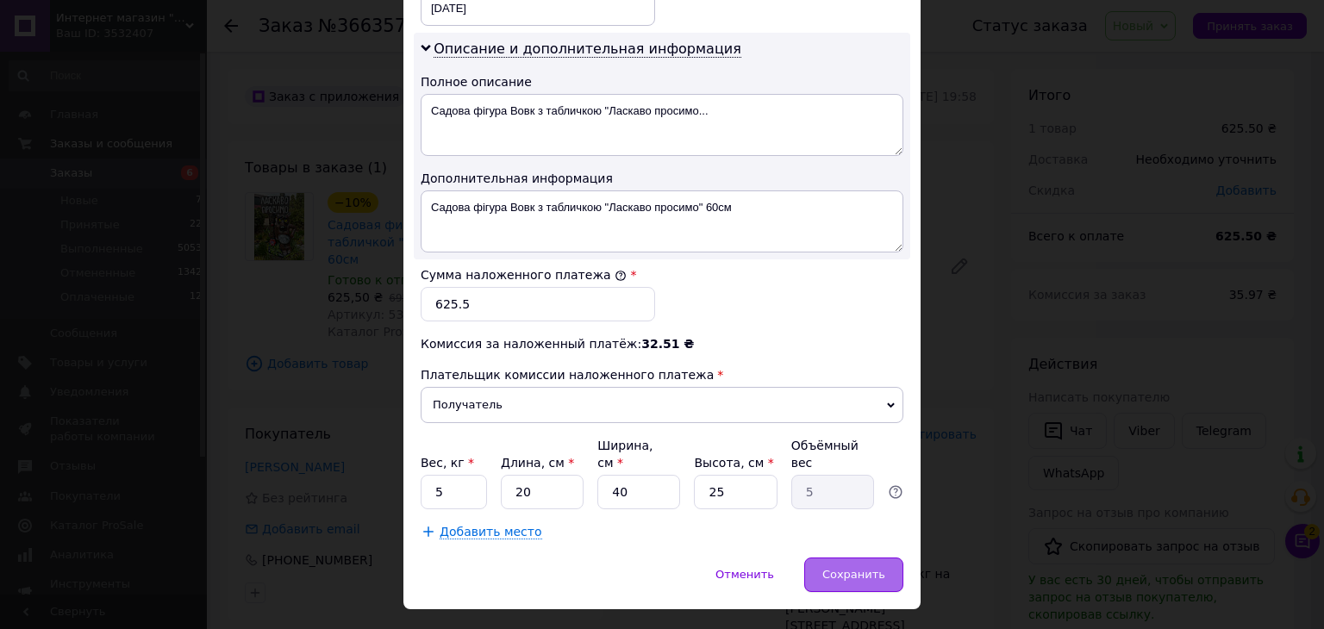
click at [841, 568] on span "Сохранить" at bounding box center [853, 574] width 63 height 13
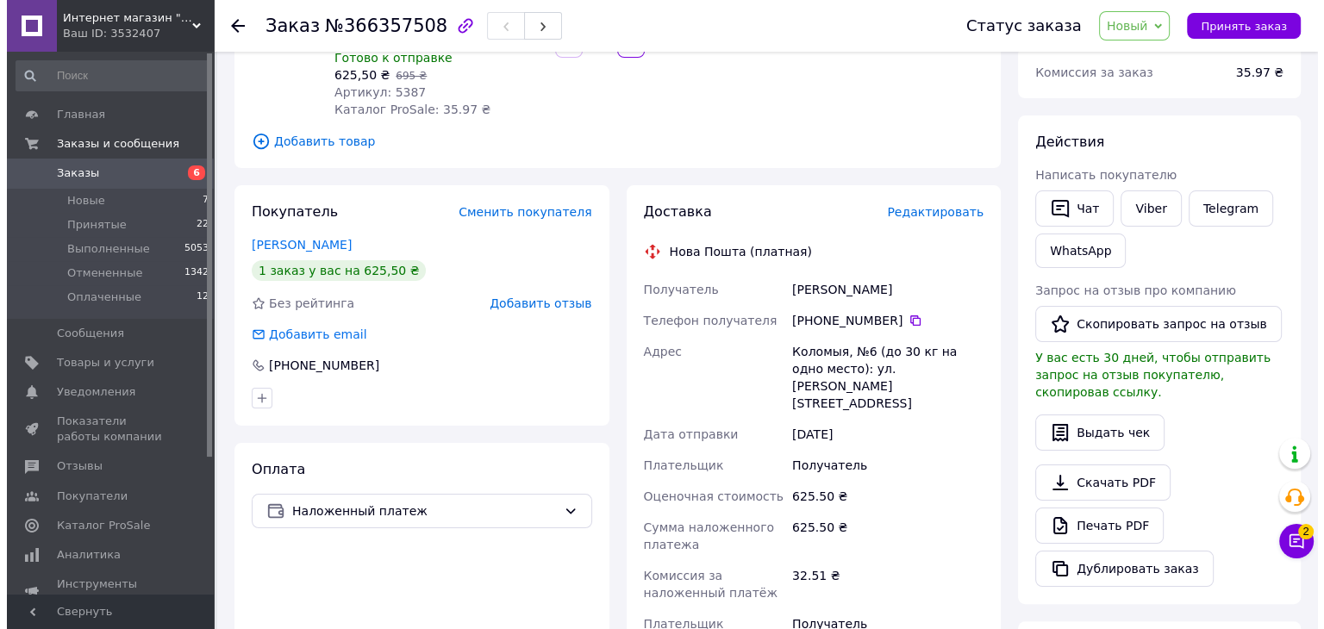
scroll to position [0, 0]
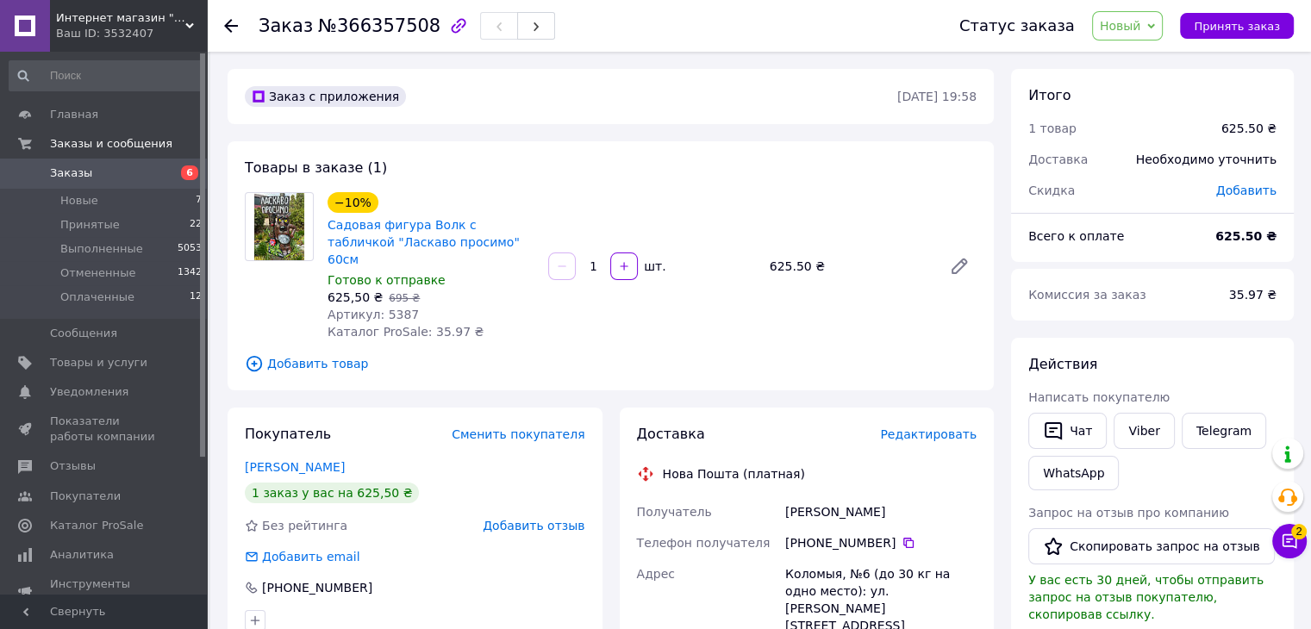
click at [1126, 19] on span "Новый" at bounding box center [1120, 26] width 41 height 14
click at [1132, 52] on li "Принят" at bounding box center [1138, 60] width 91 height 26
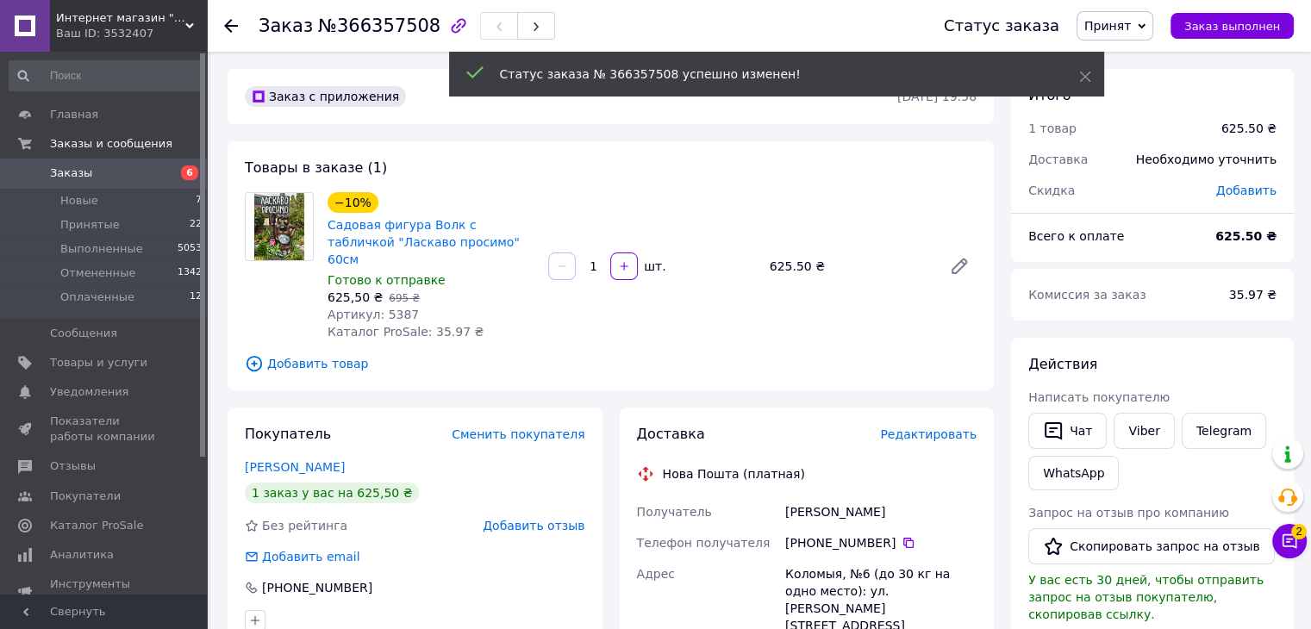
click at [920, 428] on span "Редактировать" at bounding box center [928, 435] width 97 height 14
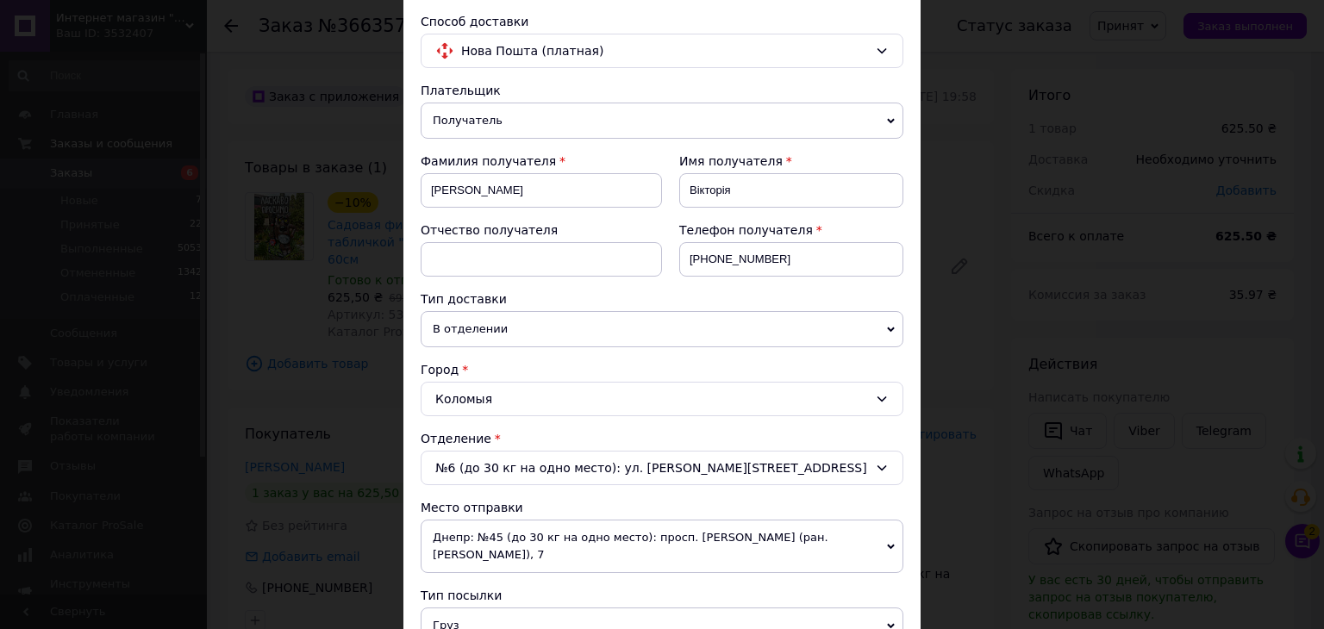
scroll to position [259, 0]
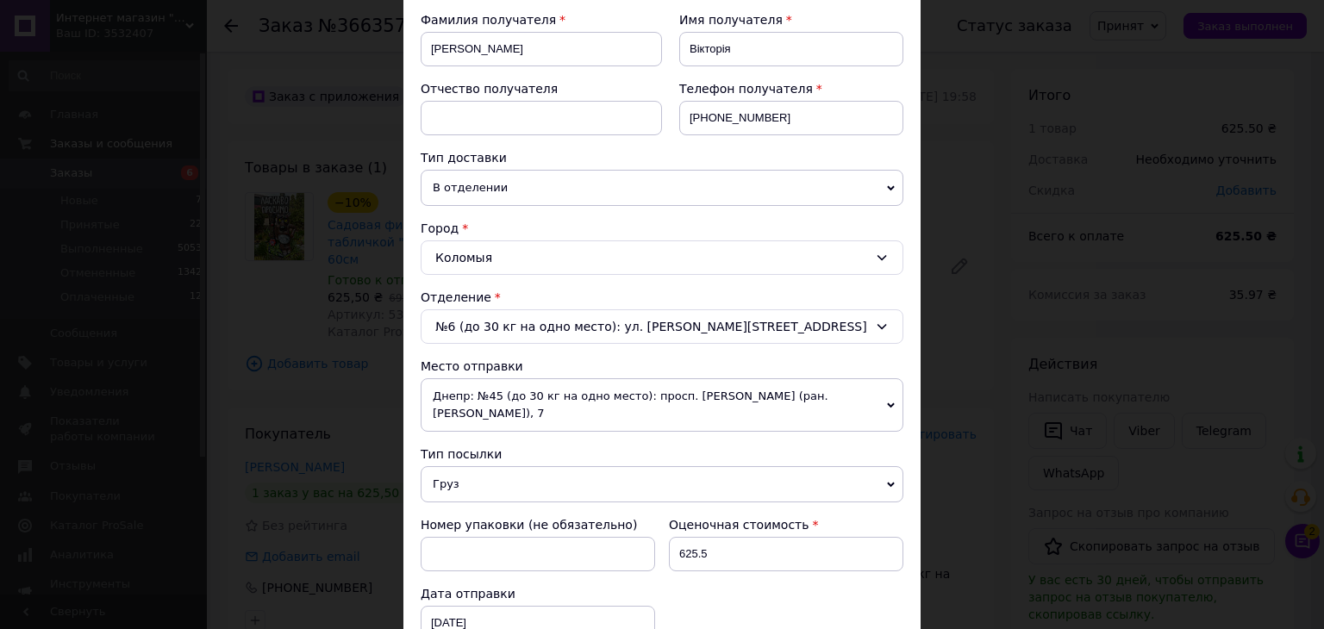
click at [480, 390] on span "Днепр: №45 (до 30 кг на одно место): просп. Мануйловский (ран. Воронцова), 7" at bounding box center [662, 404] width 483 height 53
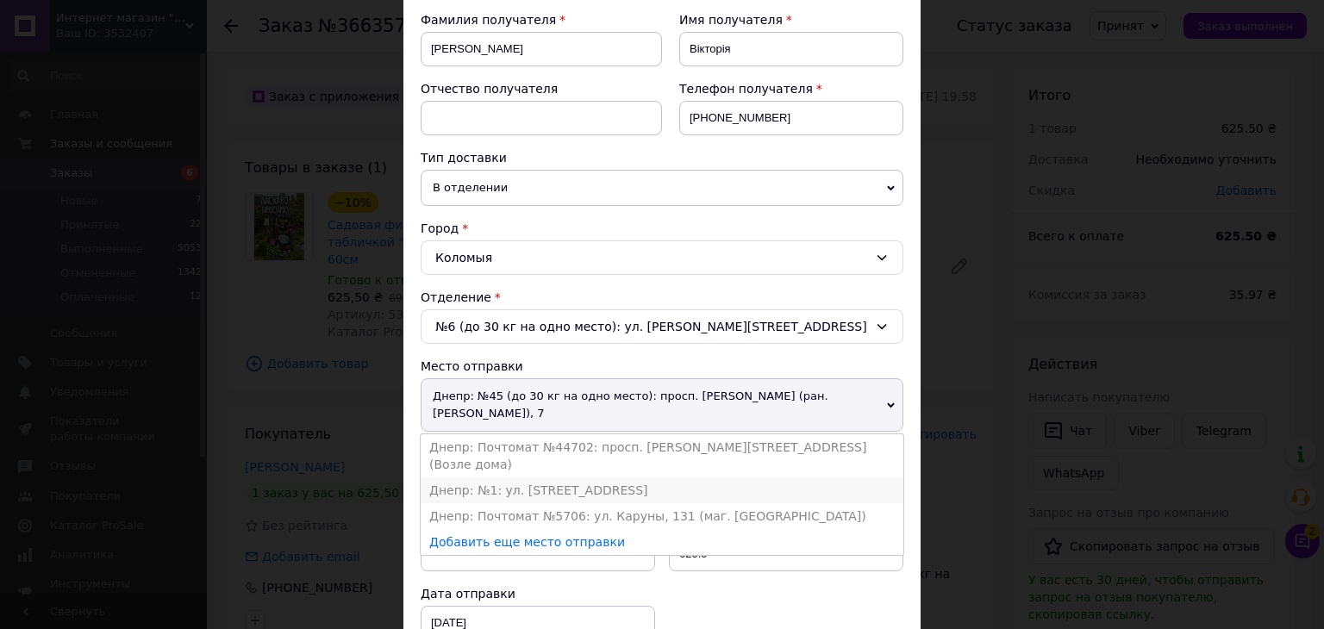
click at [497, 478] on li "Днепр: №1: ул. Сонячна Набережна, 114" at bounding box center [662, 491] width 483 height 26
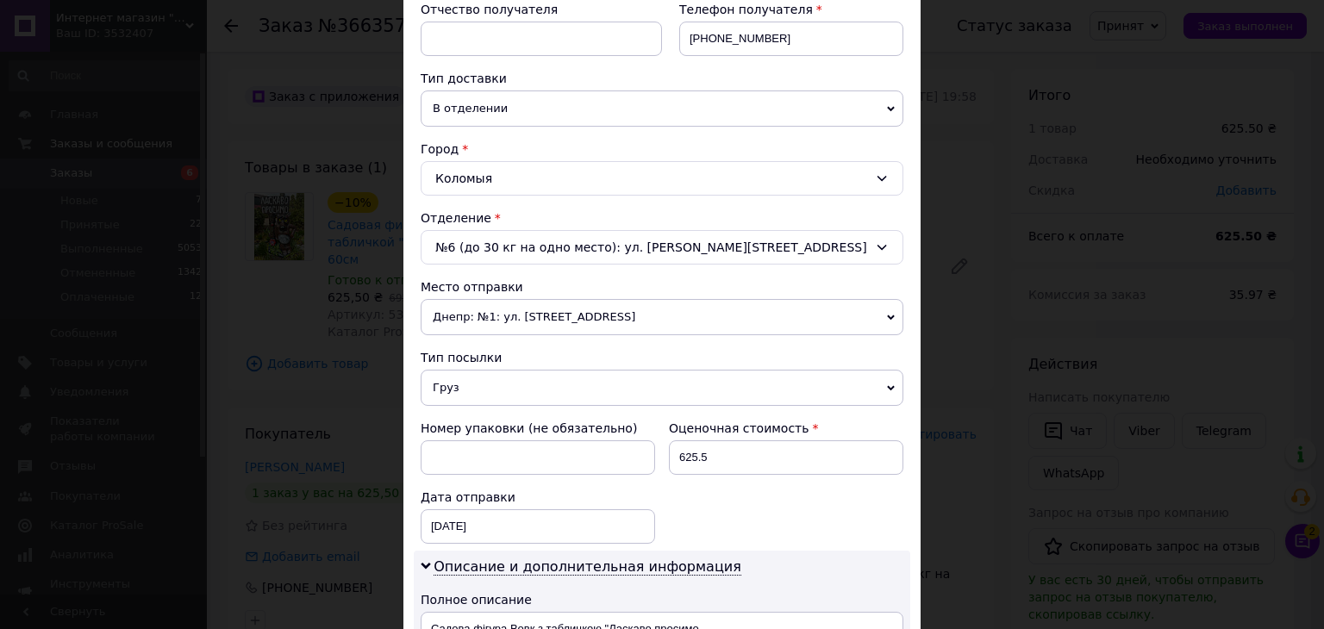
scroll to position [431, 0]
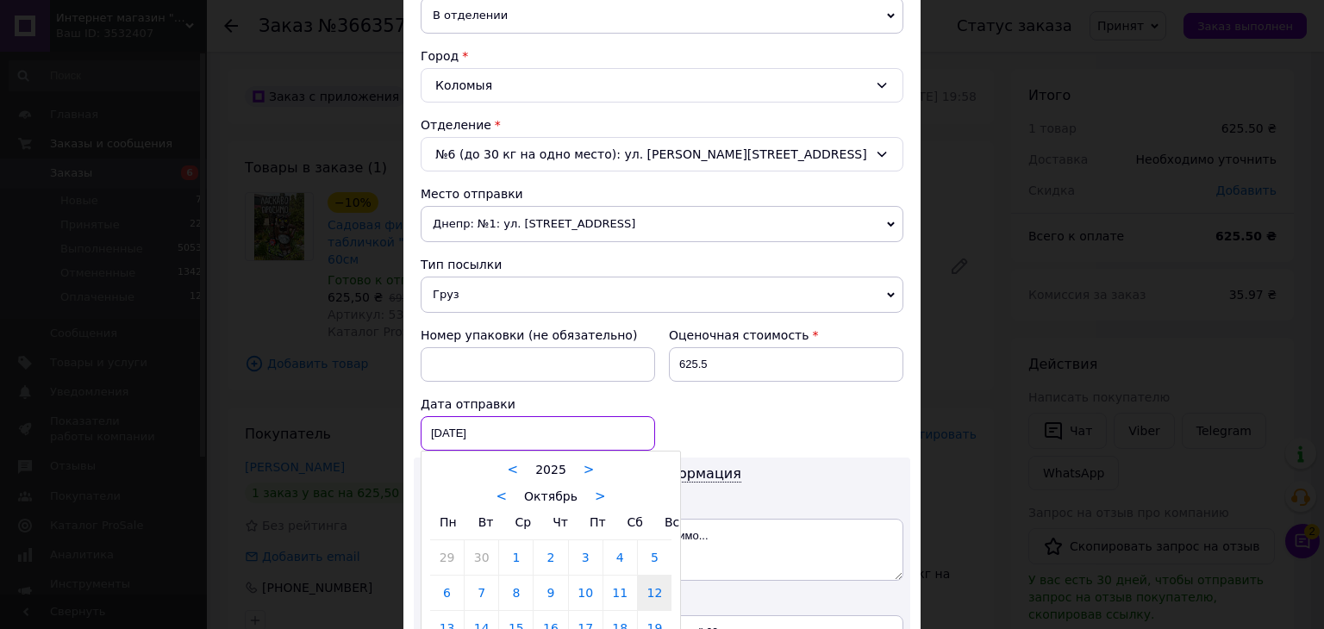
click at [521, 436] on div "12.10.2025 < 2025 > < Октябрь > Пн Вт Ср Чт Пт Сб Вс 29 30 1 2 3 4 5 6 7 8 9 10…" at bounding box center [538, 433] width 235 height 34
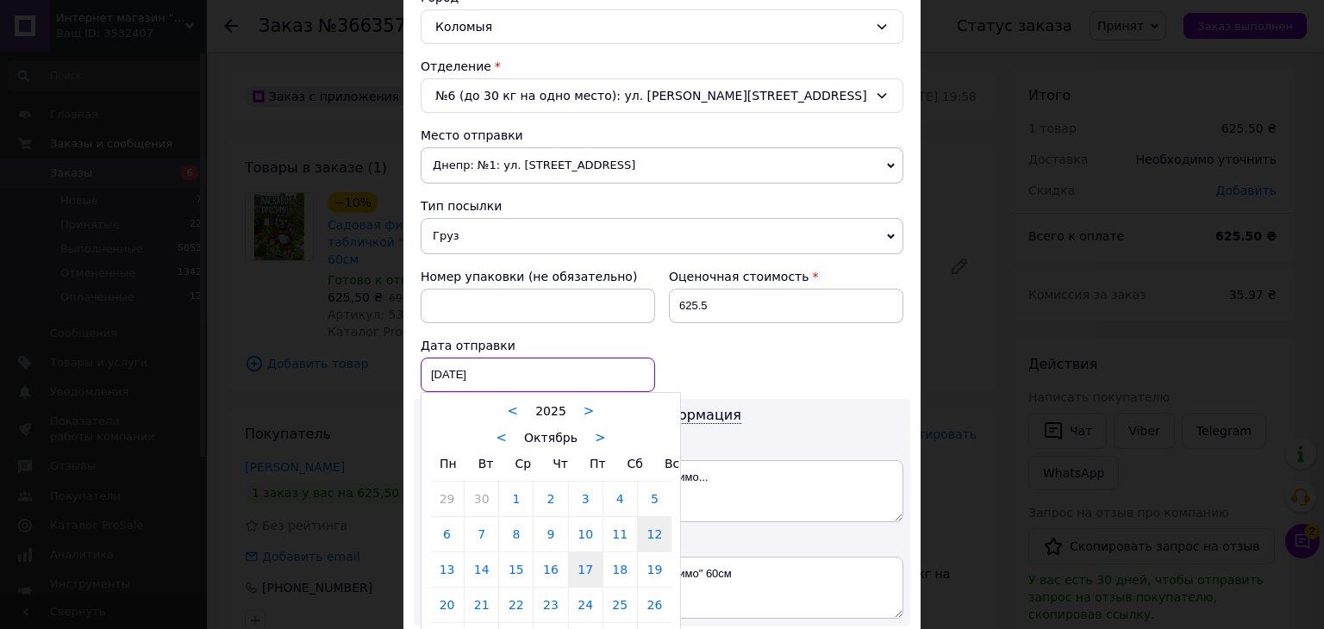
scroll to position [517, 0]
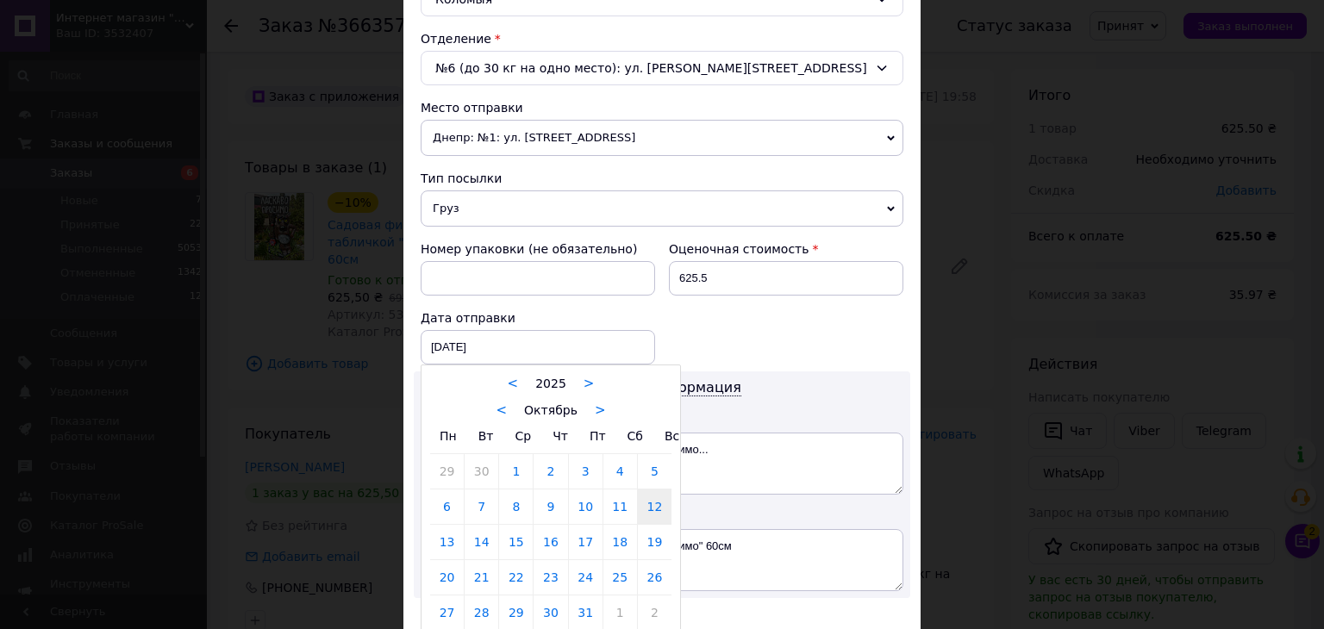
click at [589, 532] on link "17" at bounding box center [586, 542] width 34 height 34
type input "17.10.2025"
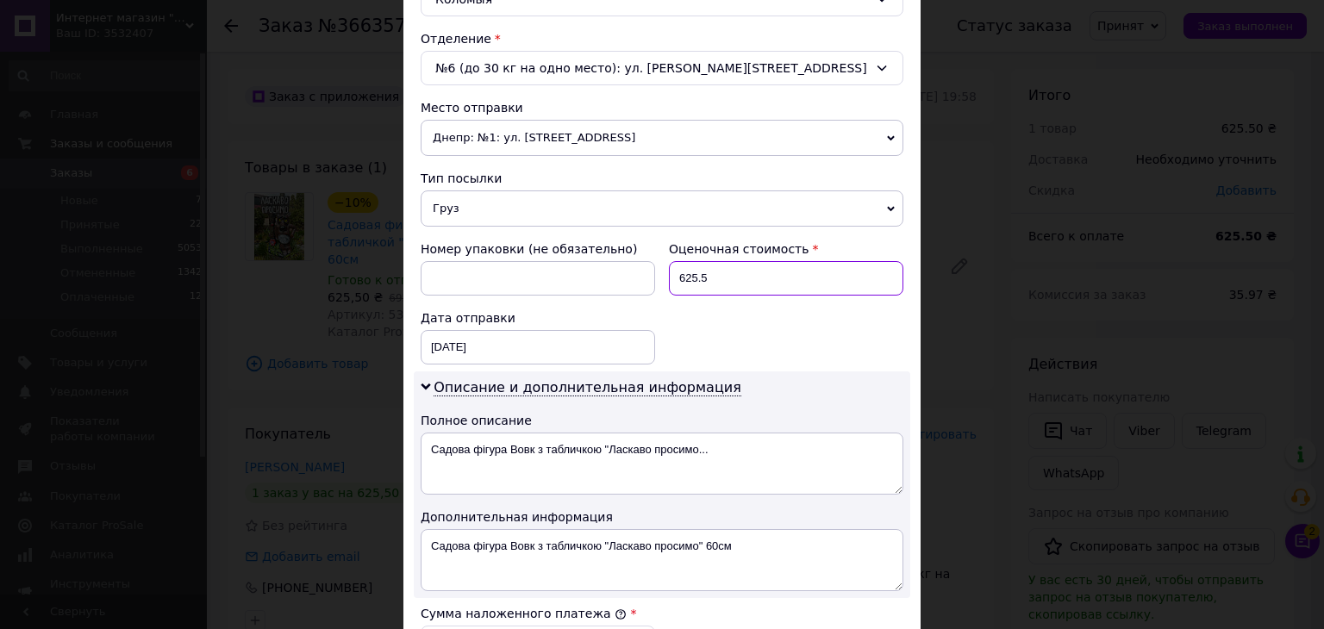
drag, startPoint x: 718, startPoint y: 263, endPoint x: 689, endPoint y: 272, distance: 30.8
click at [689, 272] on input "625.5" at bounding box center [786, 278] width 235 height 34
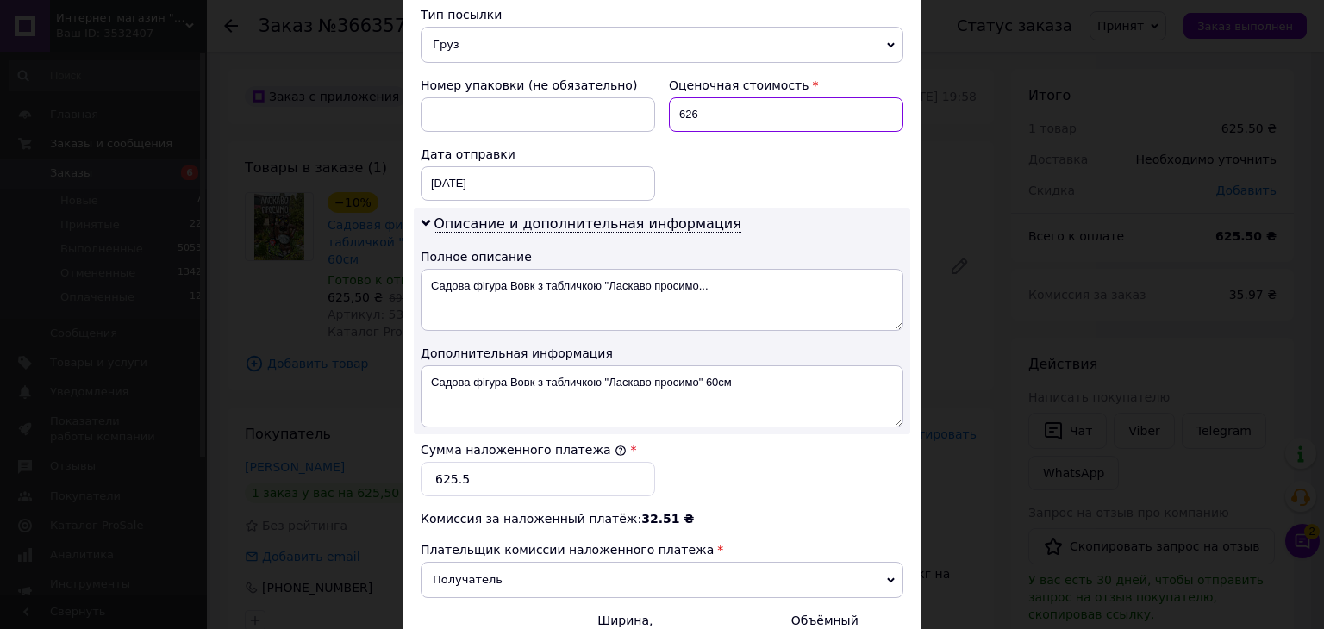
scroll to position [690, 0]
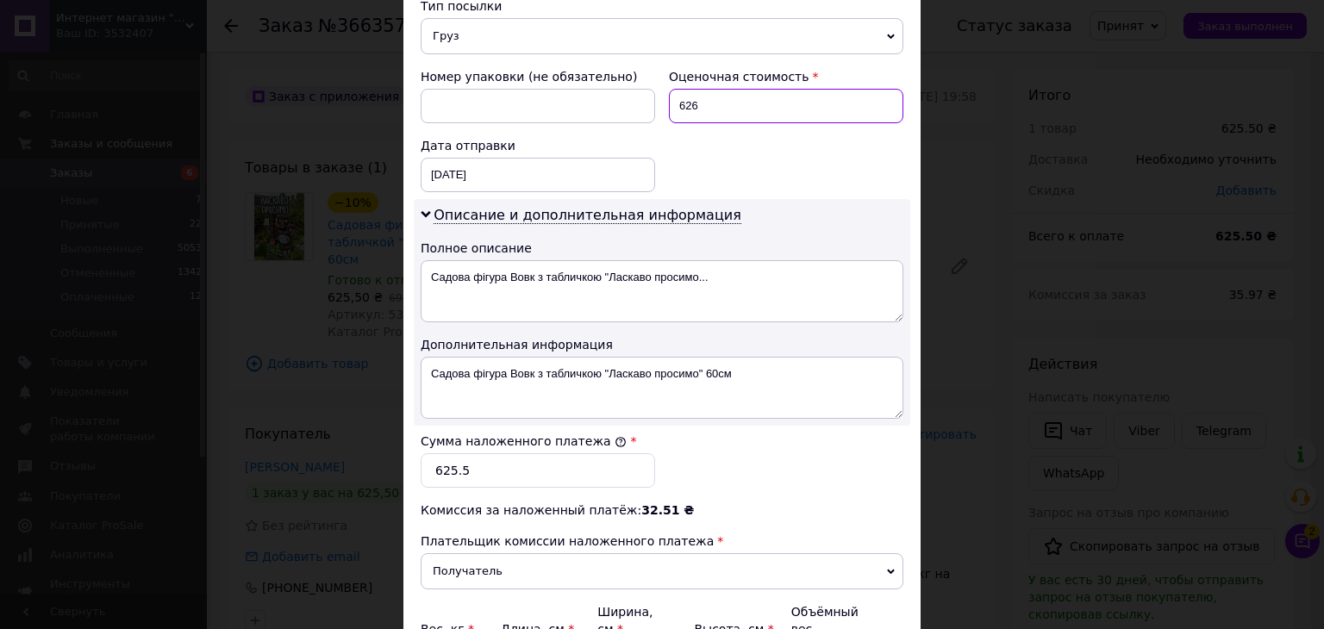
type input "626"
drag, startPoint x: 479, startPoint y: 466, endPoint x: 444, endPoint y: 466, distance: 35.3
click at [444, 466] on input "625.5" at bounding box center [538, 470] width 235 height 34
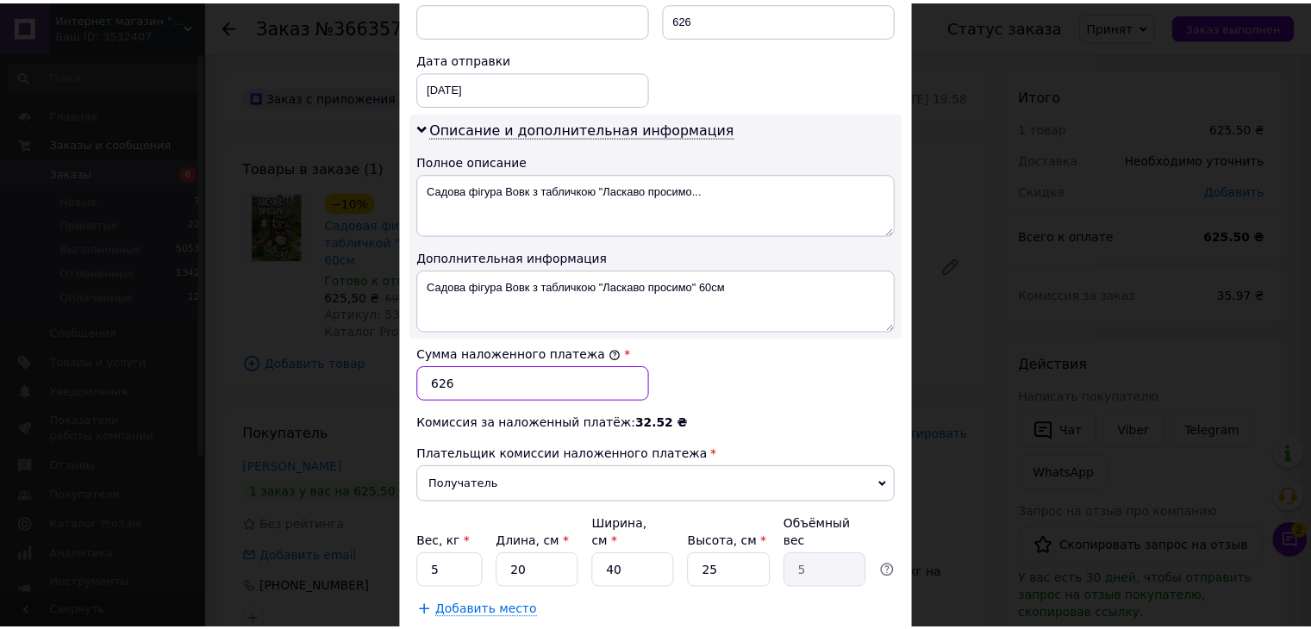
scroll to position [873, 0]
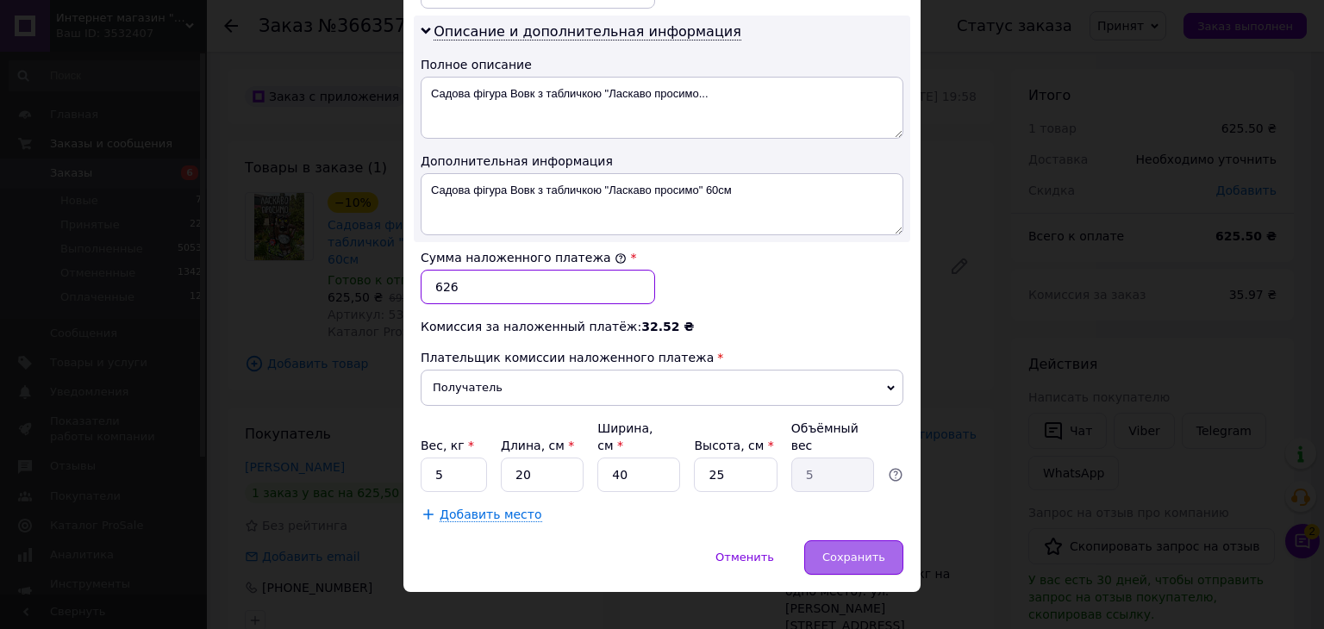
type input "626"
click at [869, 551] on span "Сохранить" at bounding box center [853, 557] width 63 height 13
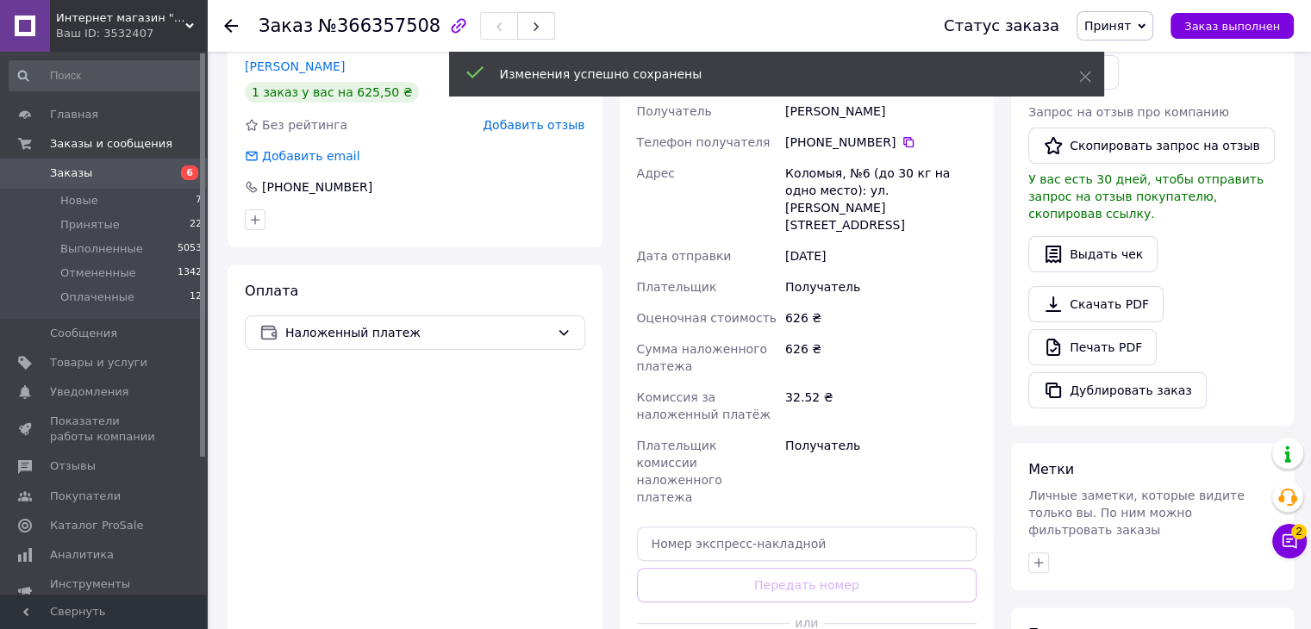
scroll to position [431, 0]
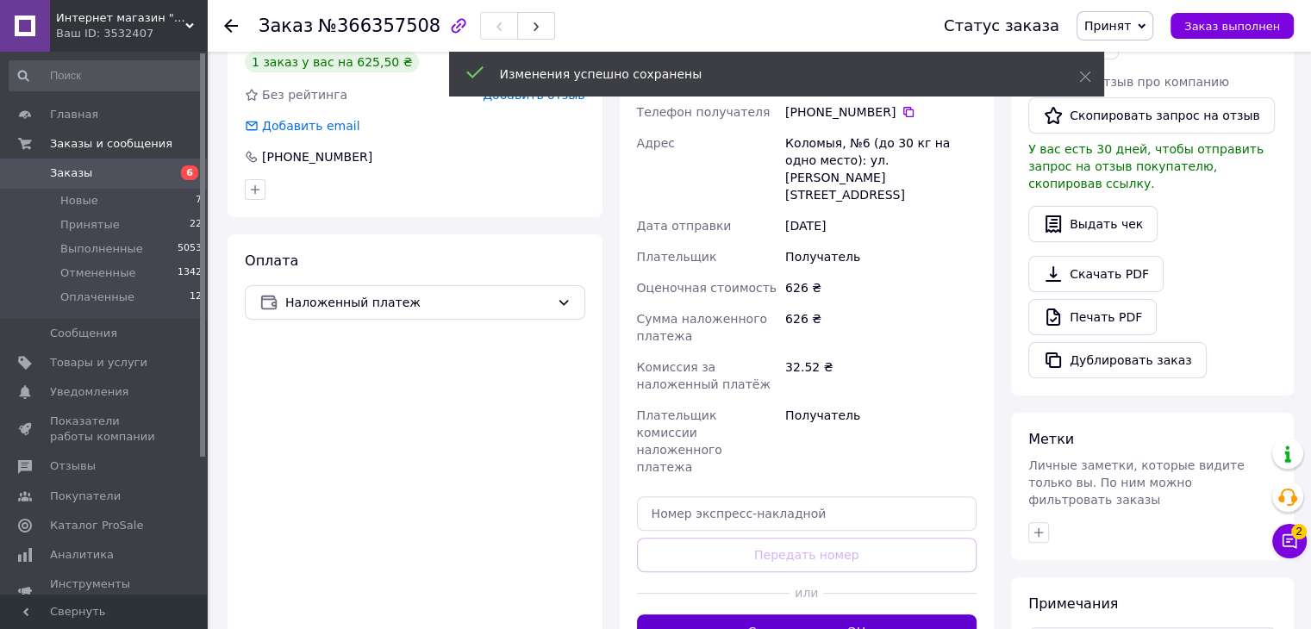
click at [766, 615] on button "Сгенерировать ЭН" at bounding box center [807, 632] width 341 height 34
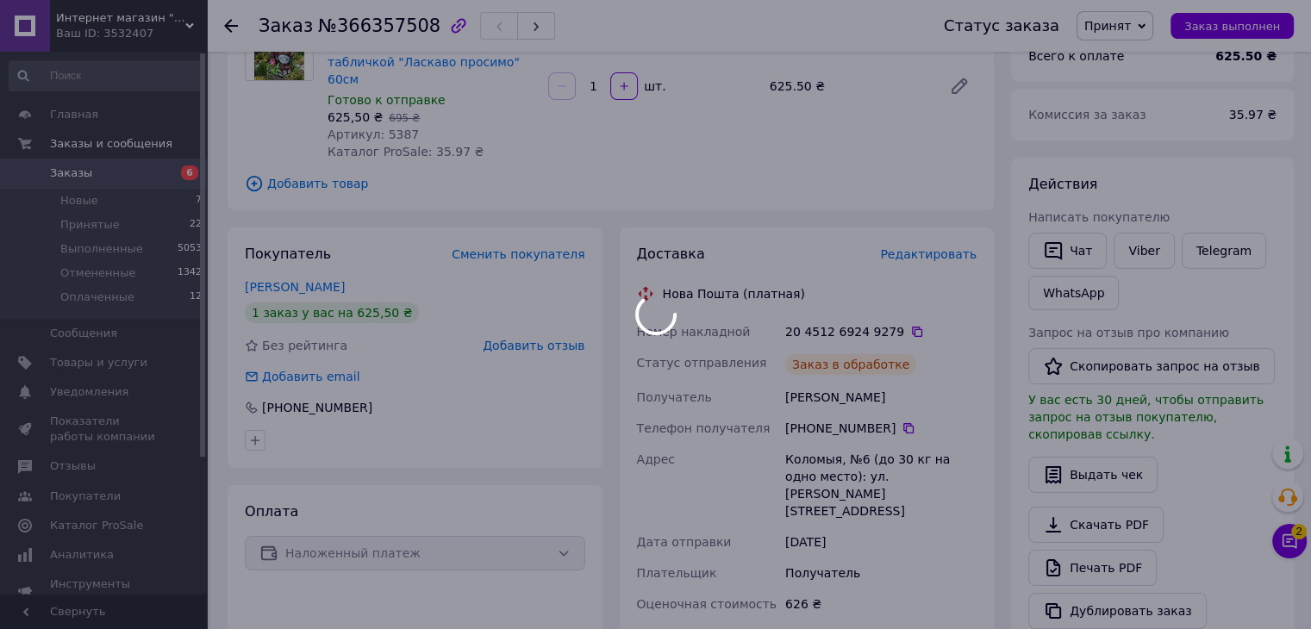
scroll to position [172, 0]
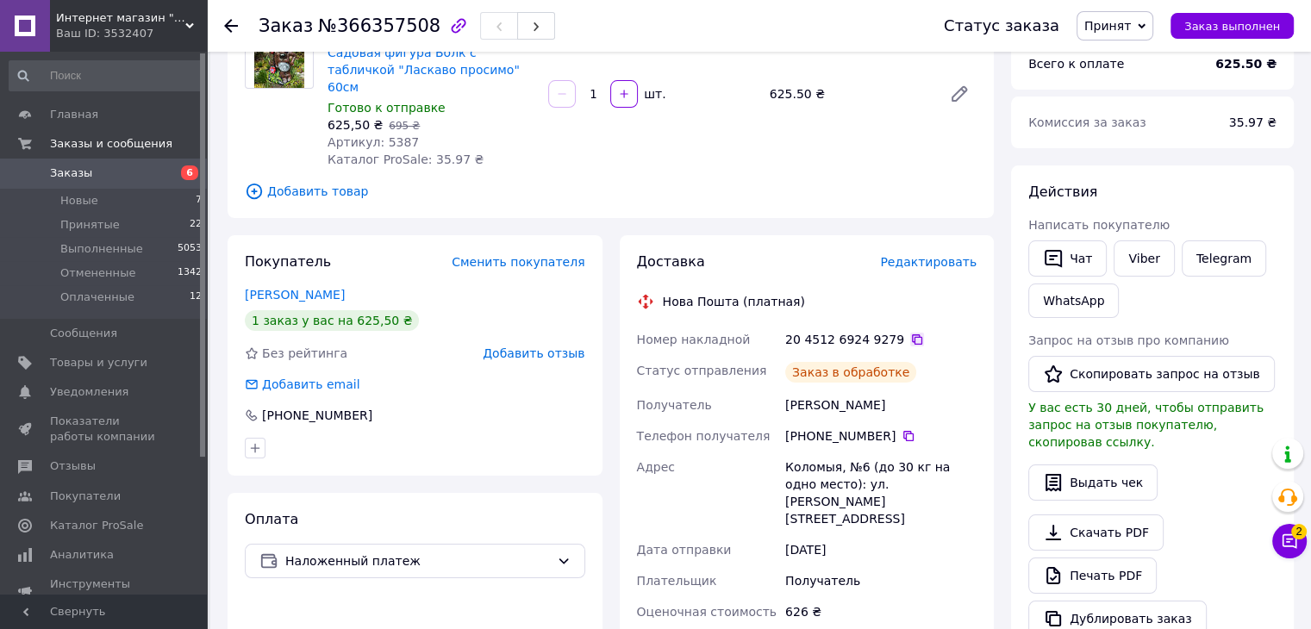
click at [910, 333] on icon at bounding box center [917, 340] width 14 height 14
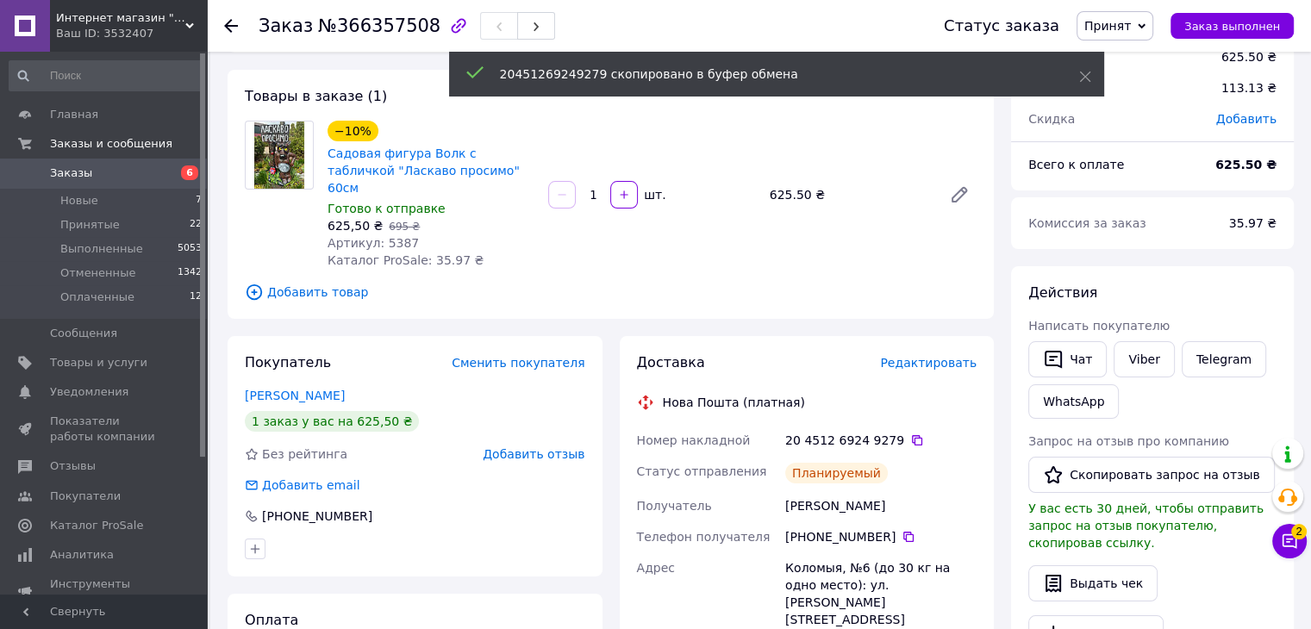
scroll to position [0, 0]
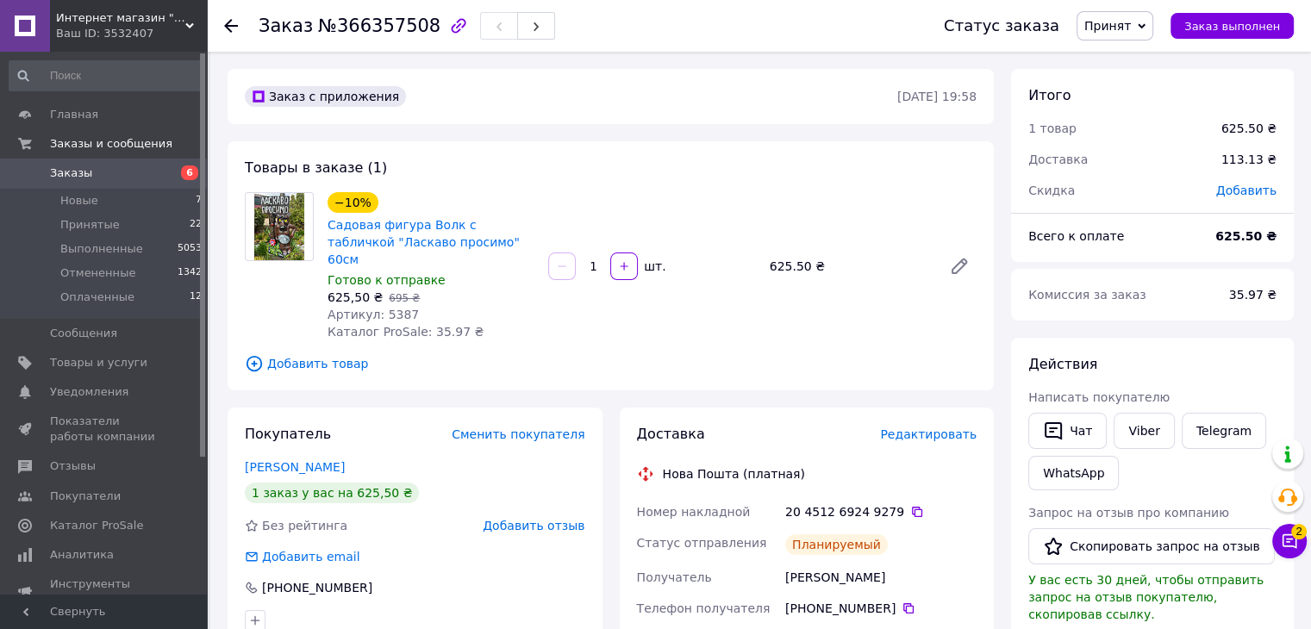
click at [76, 177] on span "Заказы" at bounding box center [71, 174] width 42 height 16
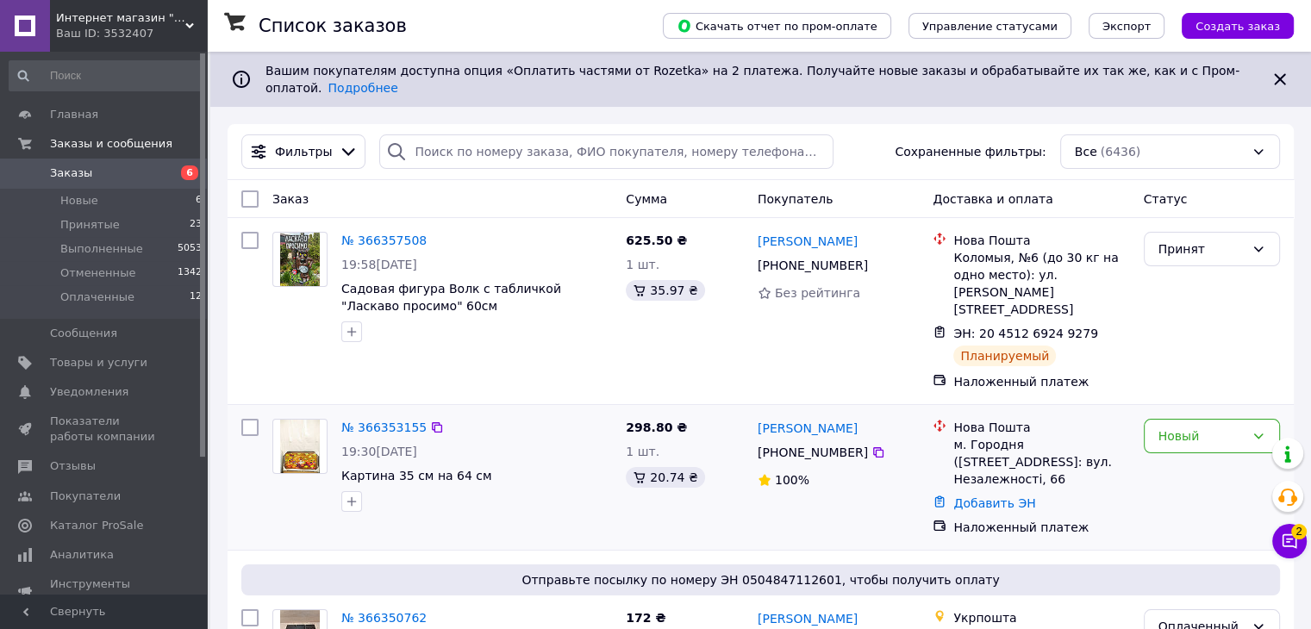
scroll to position [172, 0]
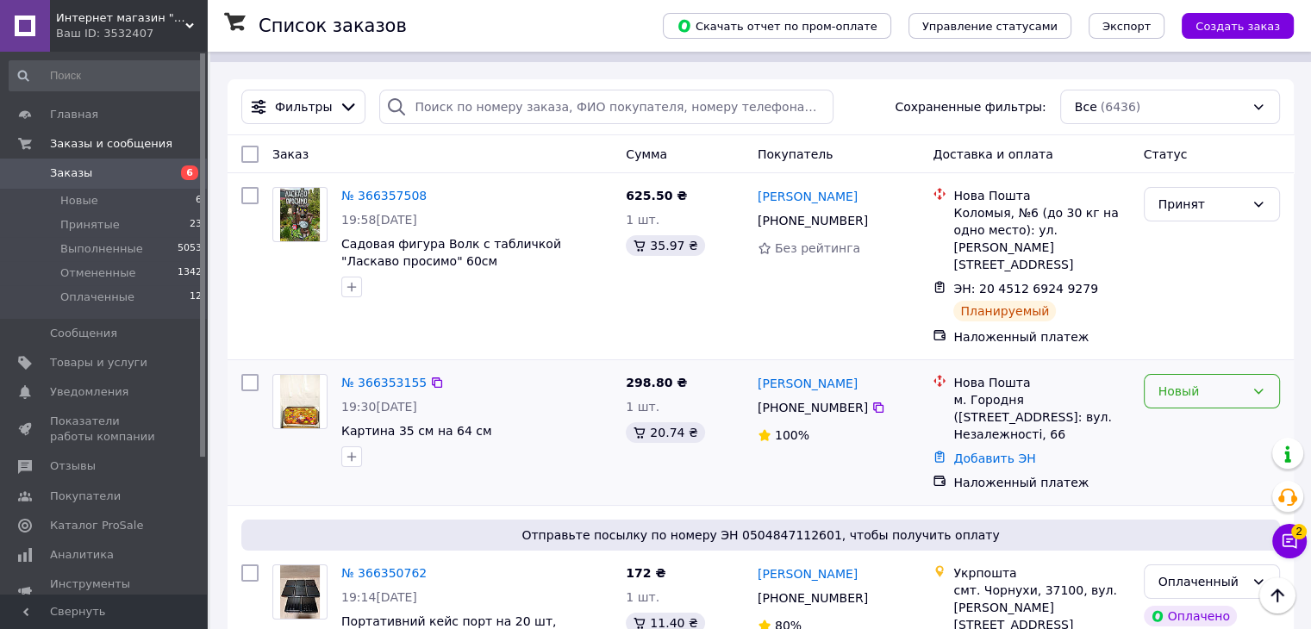
click at [1195, 382] on div "Новый" at bounding box center [1202, 391] width 86 height 19
click at [1166, 364] on li "Принят" at bounding box center [1211, 363] width 134 height 31
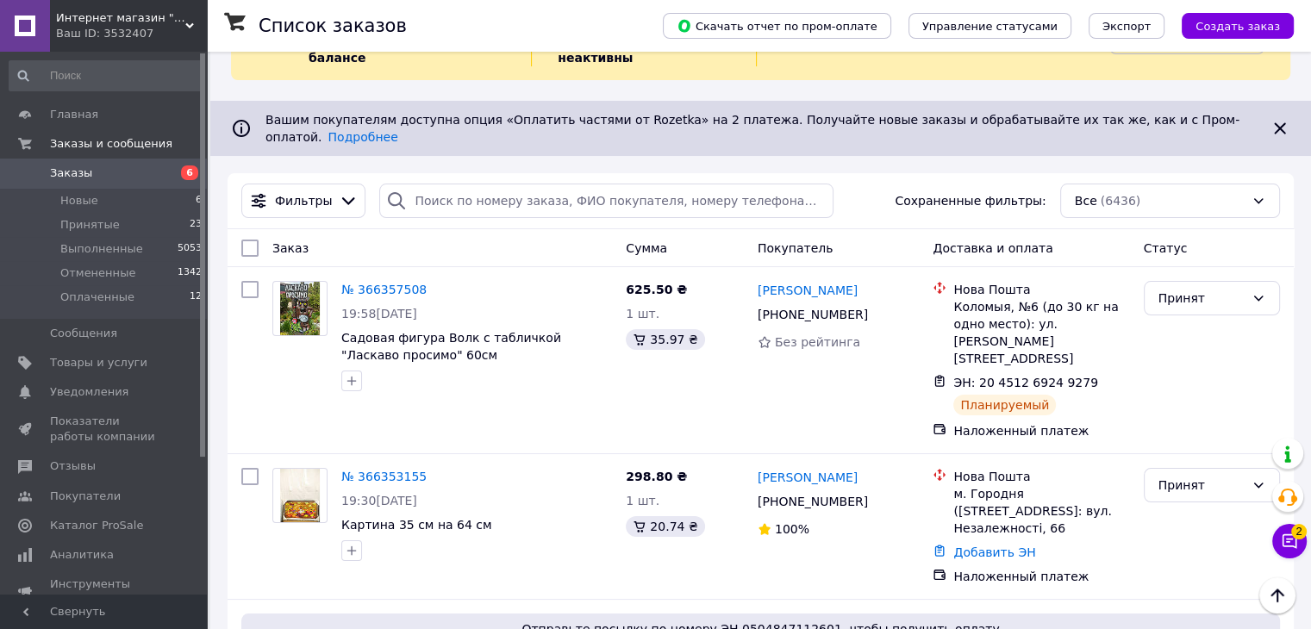
scroll to position [0, 0]
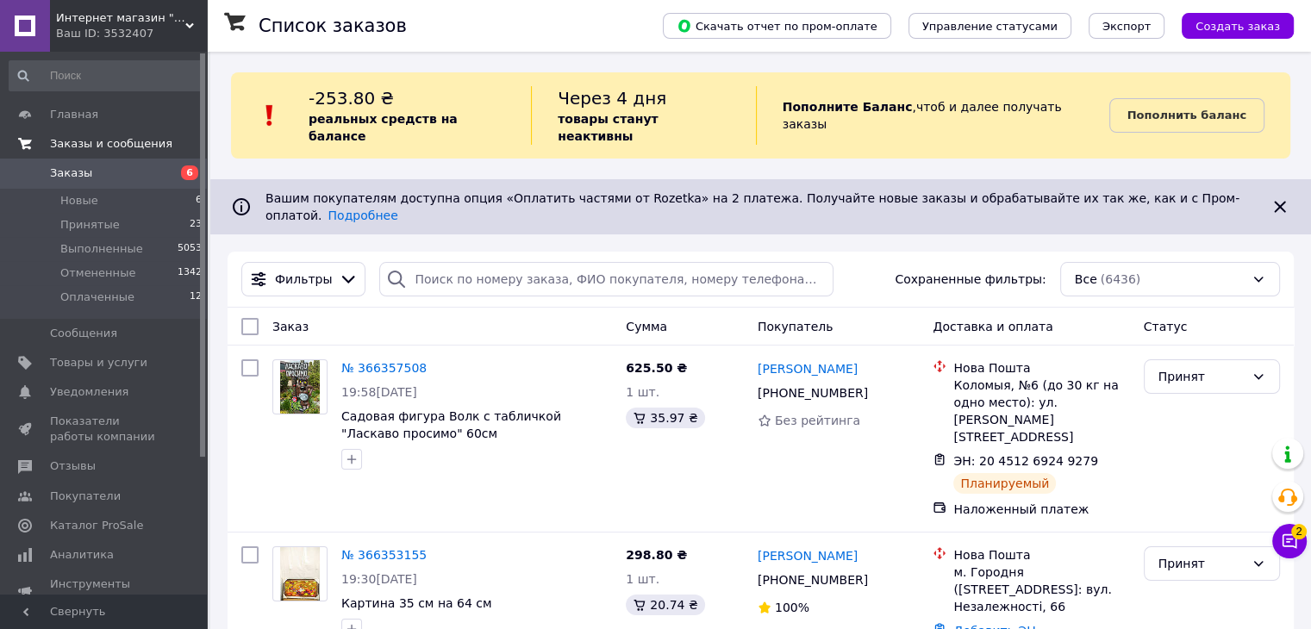
drag, startPoint x: 66, startPoint y: 171, endPoint x: 72, endPoint y: 152, distance: 20.2
click at [66, 170] on span "Заказы" at bounding box center [71, 174] width 42 height 16
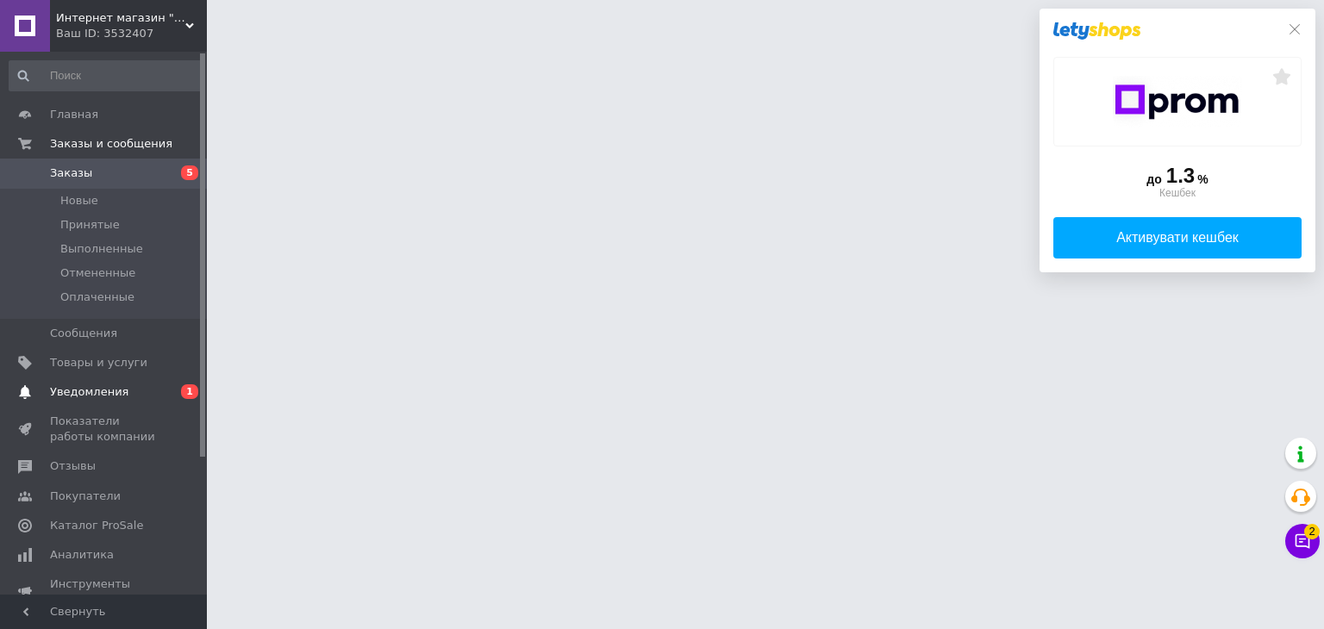
click at [130, 402] on link "Уведомления 0 1" at bounding box center [106, 392] width 212 height 29
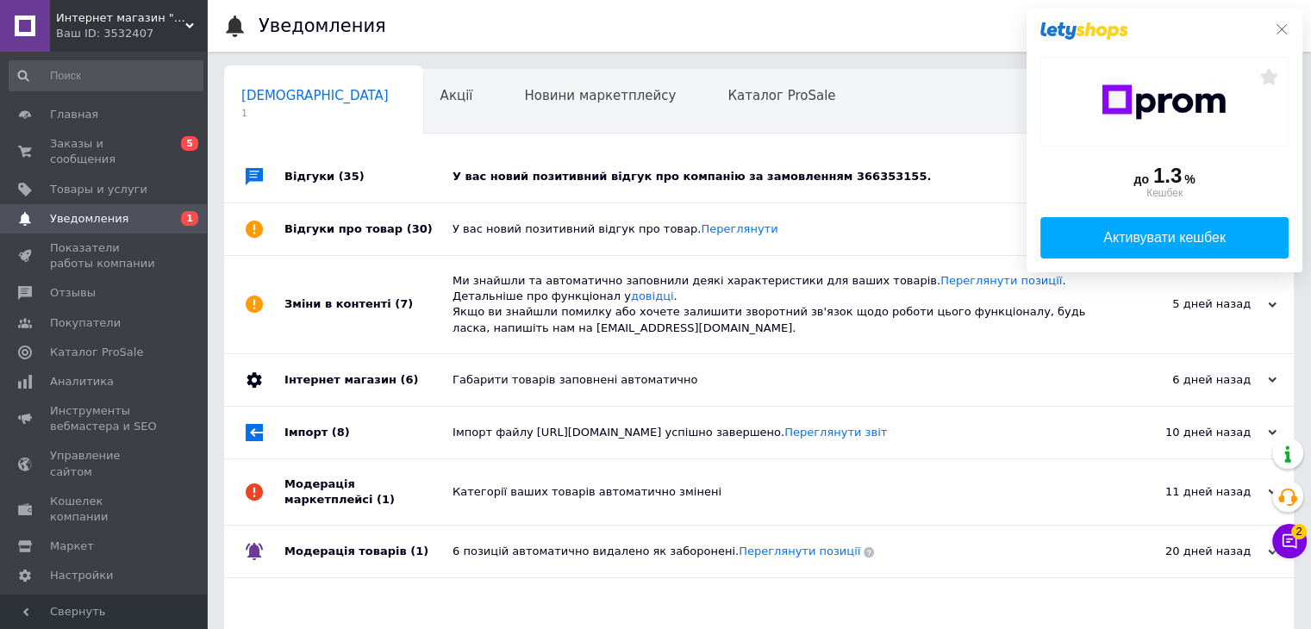
click at [1275, 25] on icon at bounding box center [1282, 29] width 14 height 14
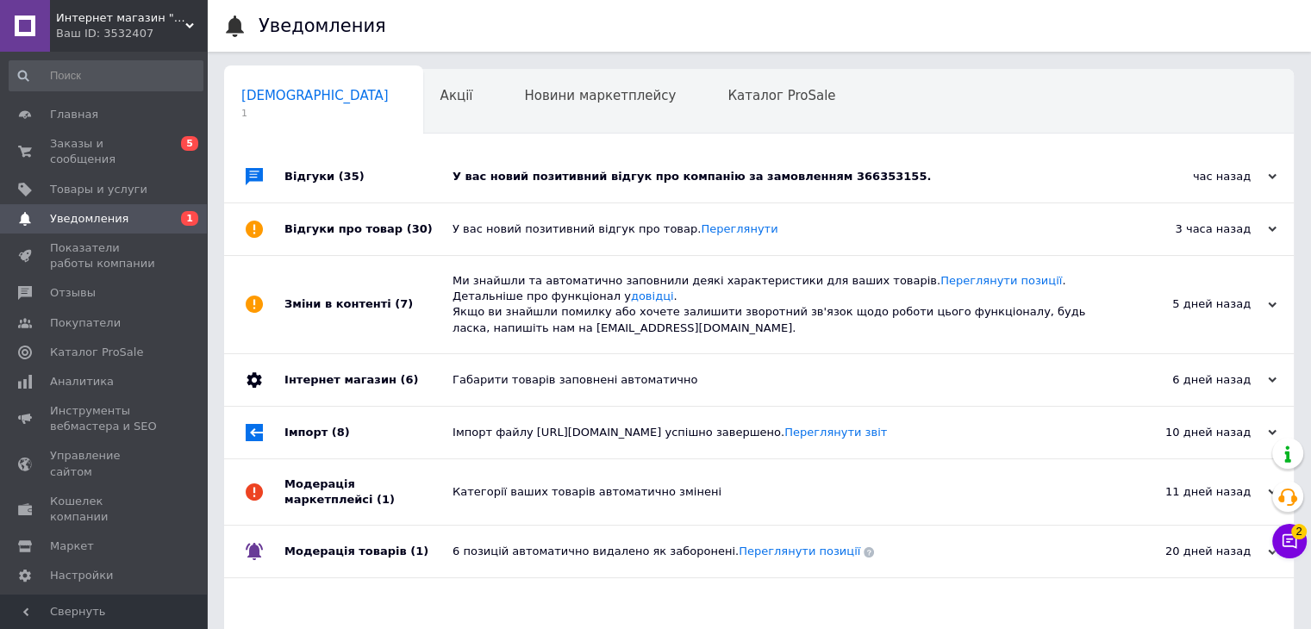
click at [569, 182] on div "У вас новий позитивний відгук про компанію за замовленням 366353155." at bounding box center [779, 177] width 652 height 16
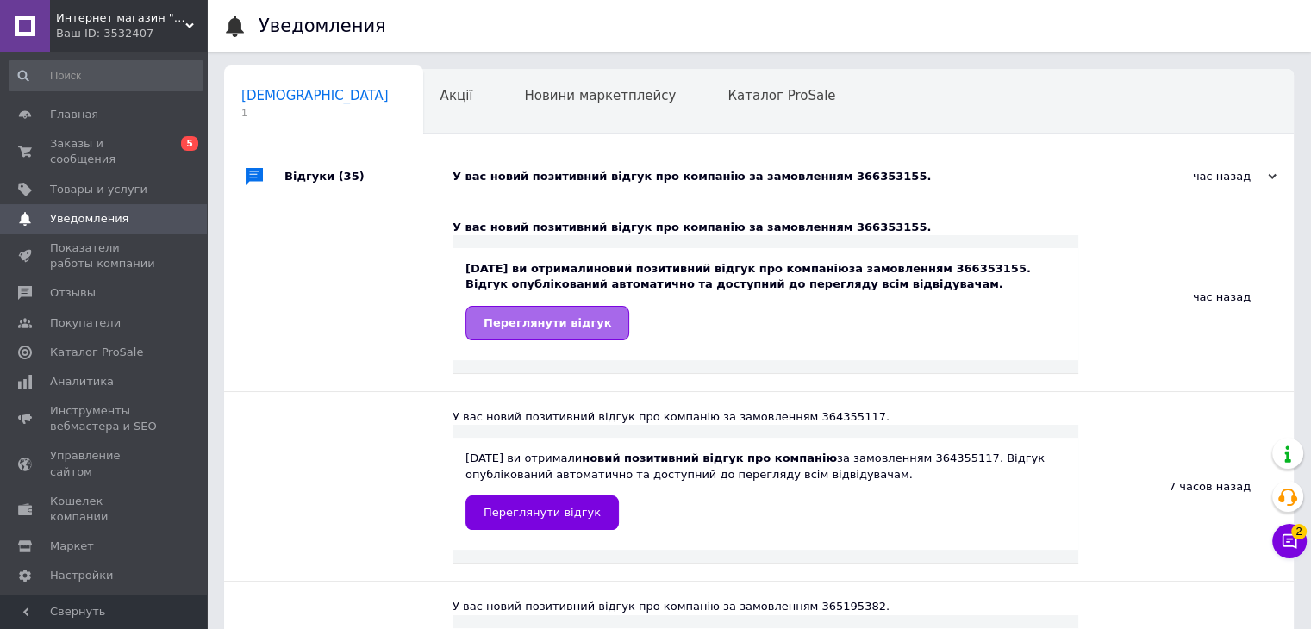
click at [535, 306] on link "Переглянути відгук" at bounding box center [548, 323] width 164 height 34
click at [91, 149] on span "Заказы и сообщения" at bounding box center [104, 151] width 109 height 31
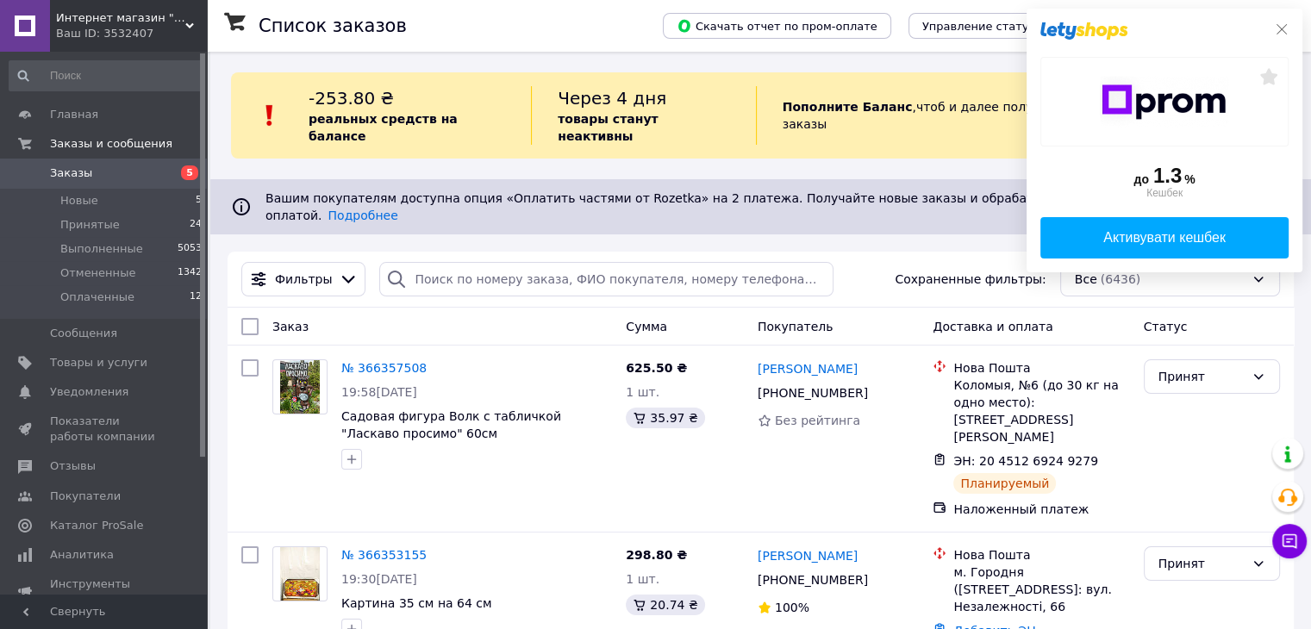
click at [1284, 24] on icon at bounding box center [1282, 29] width 14 height 14
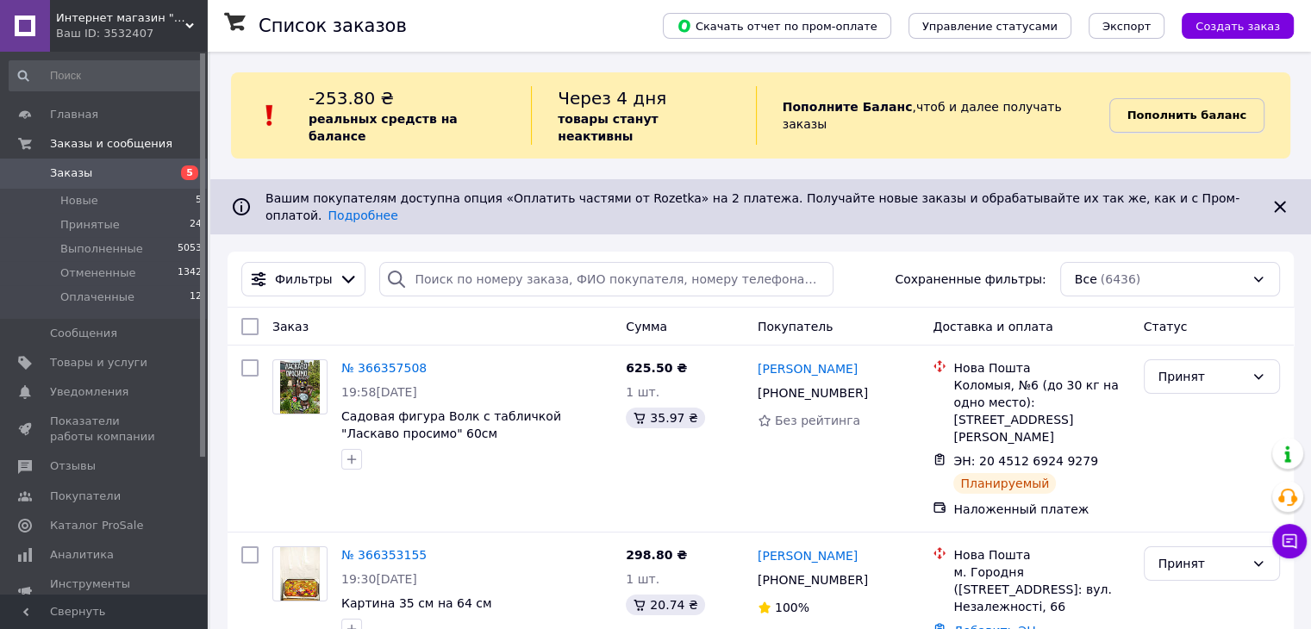
click at [1178, 109] on b "Пополнить баланс" at bounding box center [1187, 115] width 119 height 13
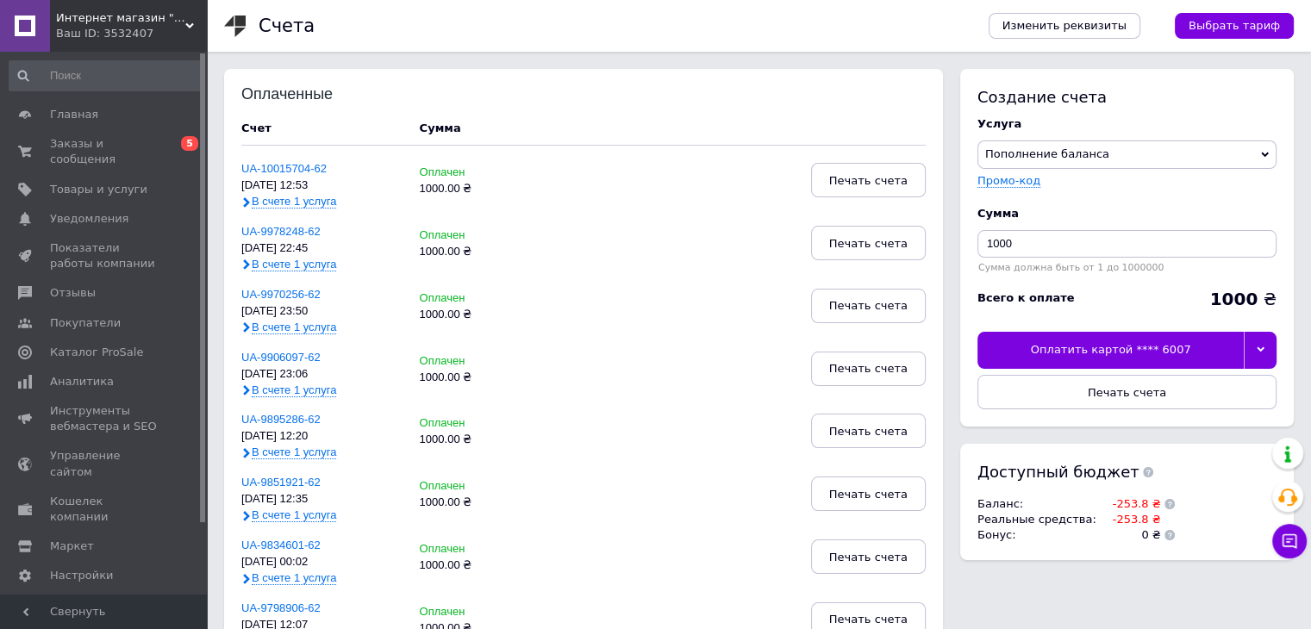
click at [1266, 339] on div at bounding box center [1260, 350] width 33 height 36
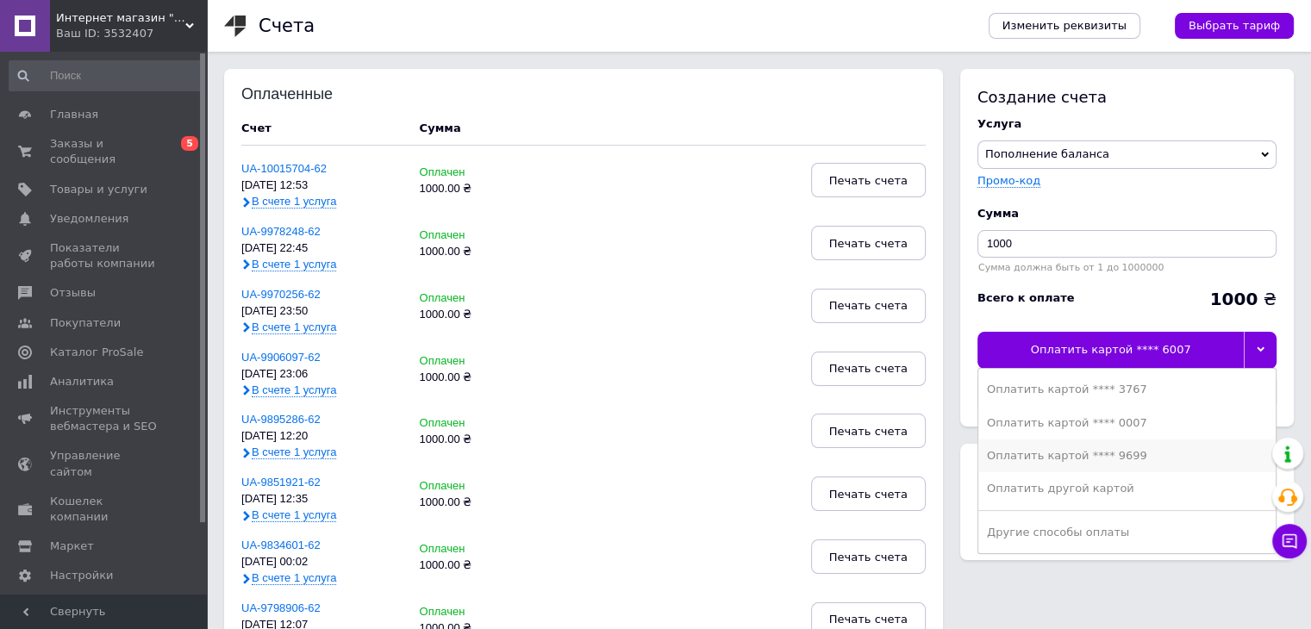
click at [1066, 466] on li "Оплатить картой **** 9699" at bounding box center [1127, 456] width 297 height 33
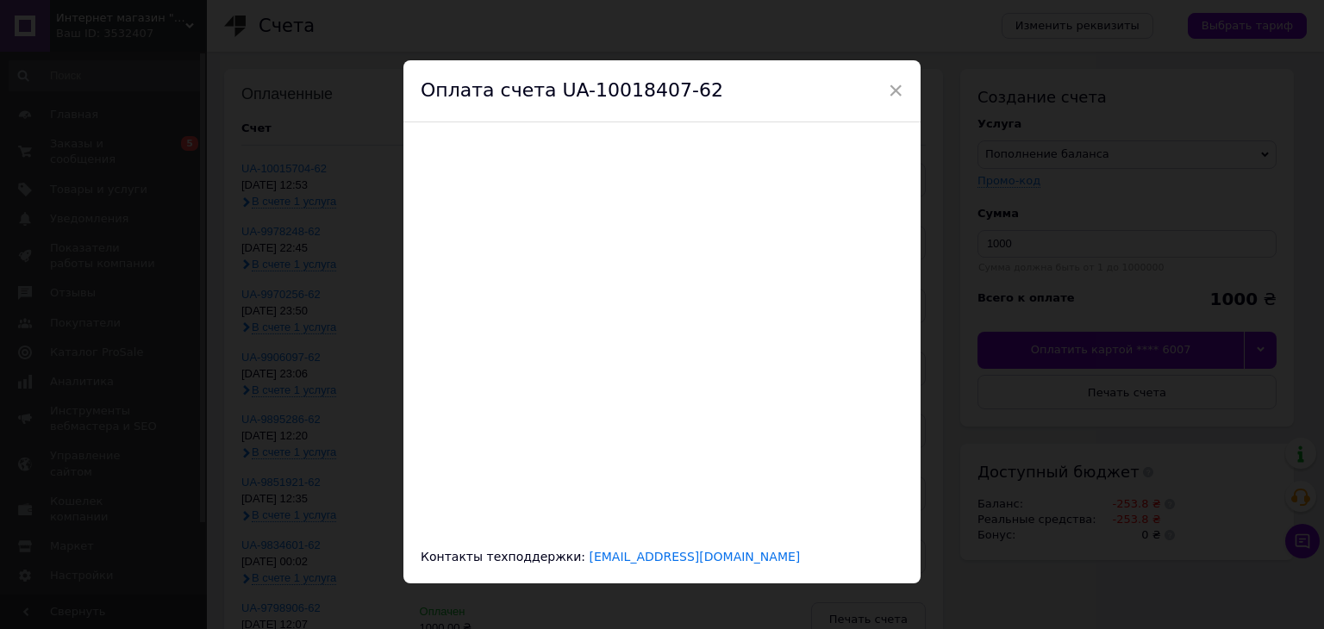
scroll to position [14, 0]
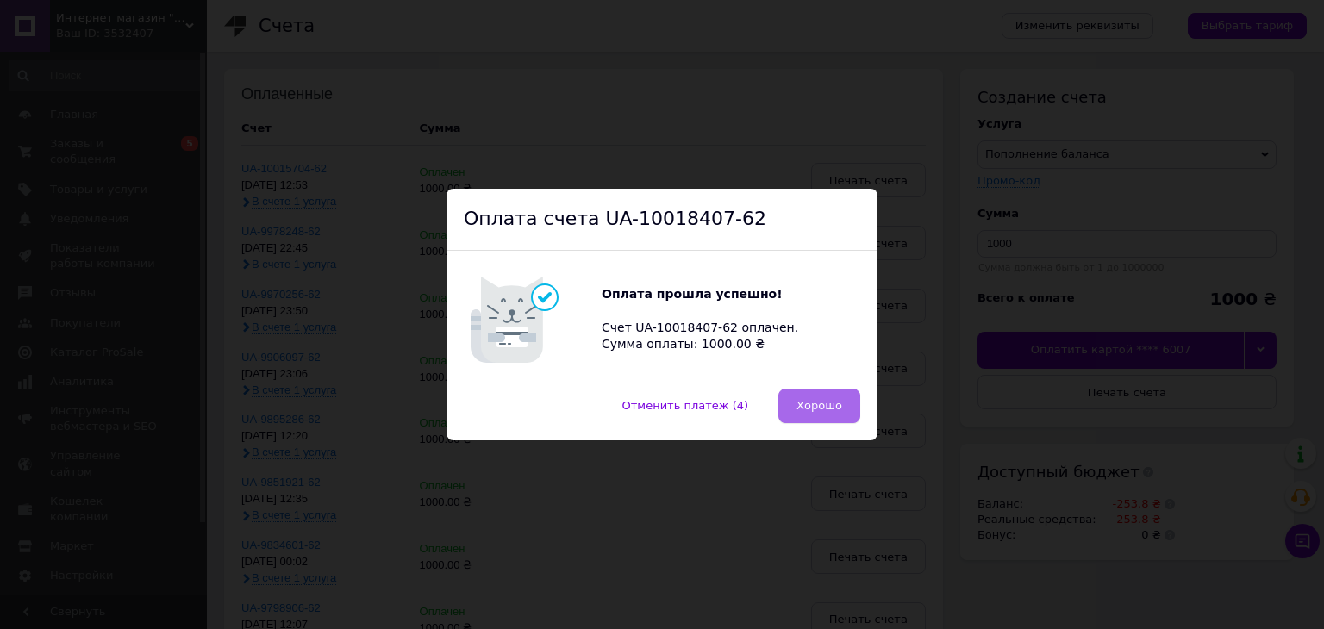
click at [815, 409] on span "Хорошо" at bounding box center [820, 405] width 46 height 13
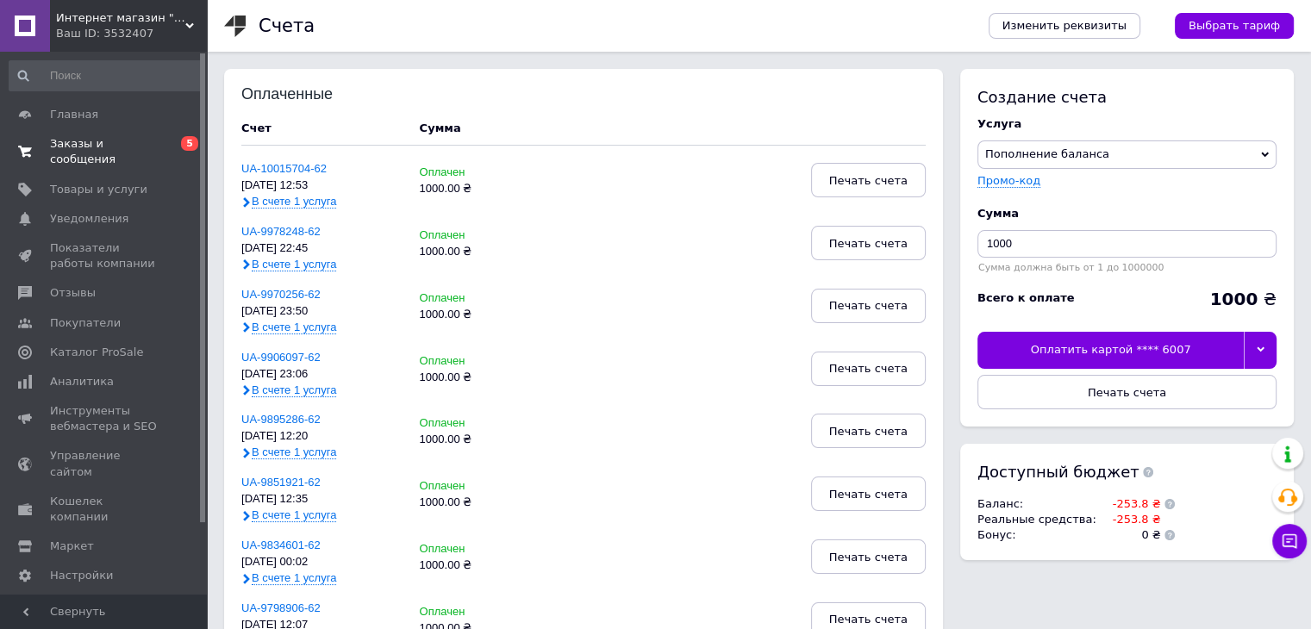
click at [141, 147] on span "Заказы и сообщения" at bounding box center [104, 151] width 109 height 31
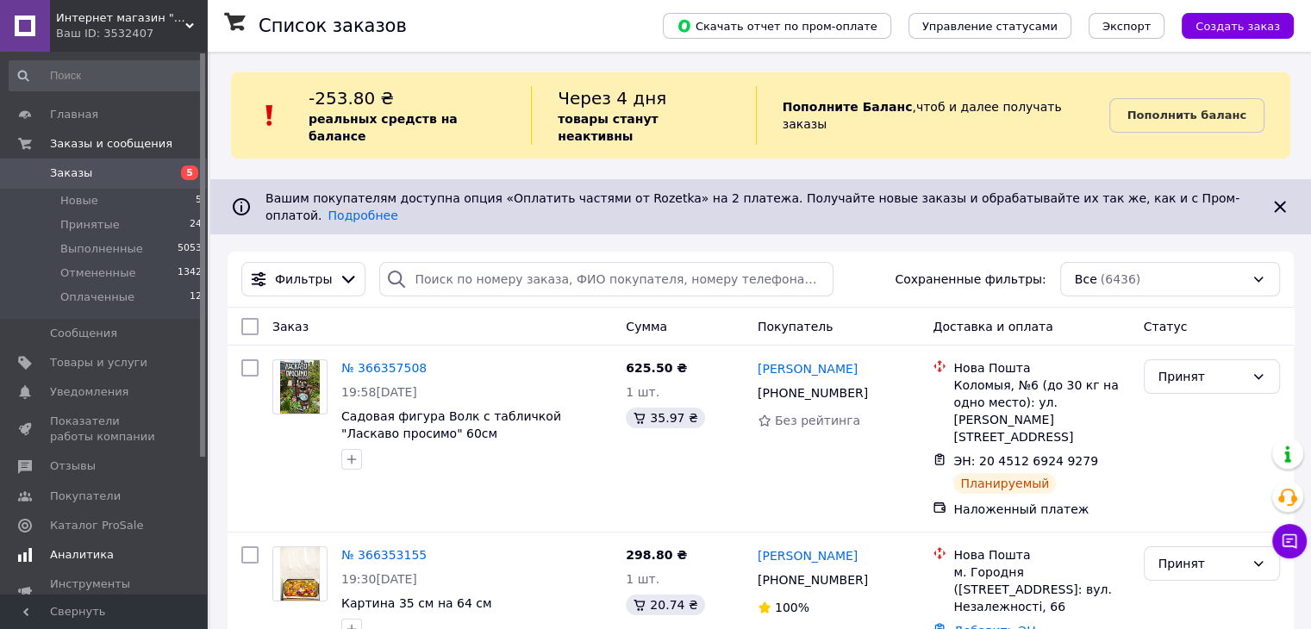
click at [82, 560] on span "Аналитика" at bounding box center [82, 555] width 64 height 16
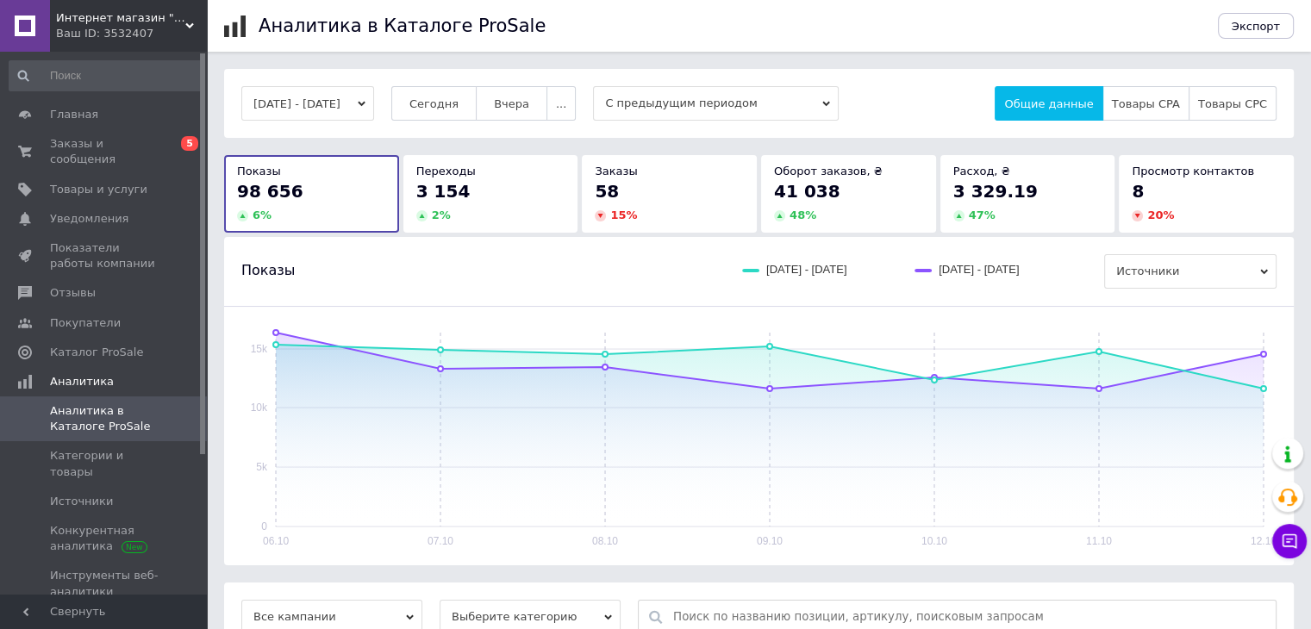
click at [821, 191] on span "41 038" at bounding box center [807, 191] width 66 height 21
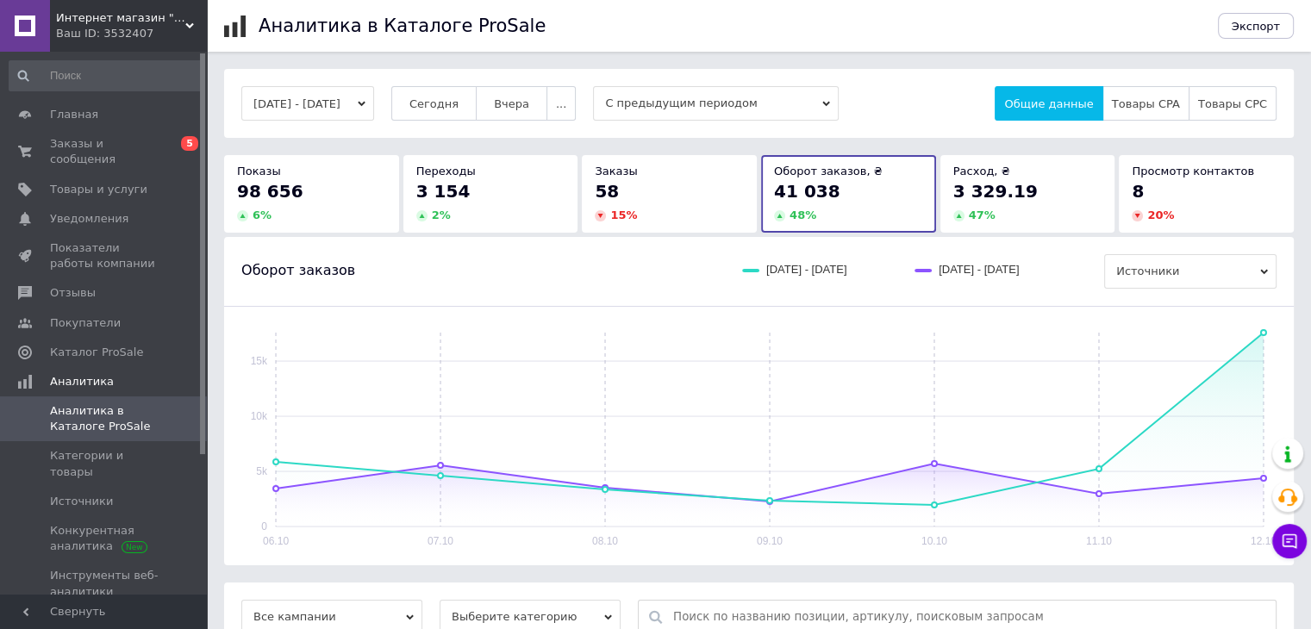
click at [1013, 185] on span "3 329.19" at bounding box center [996, 191] width 84 height 21
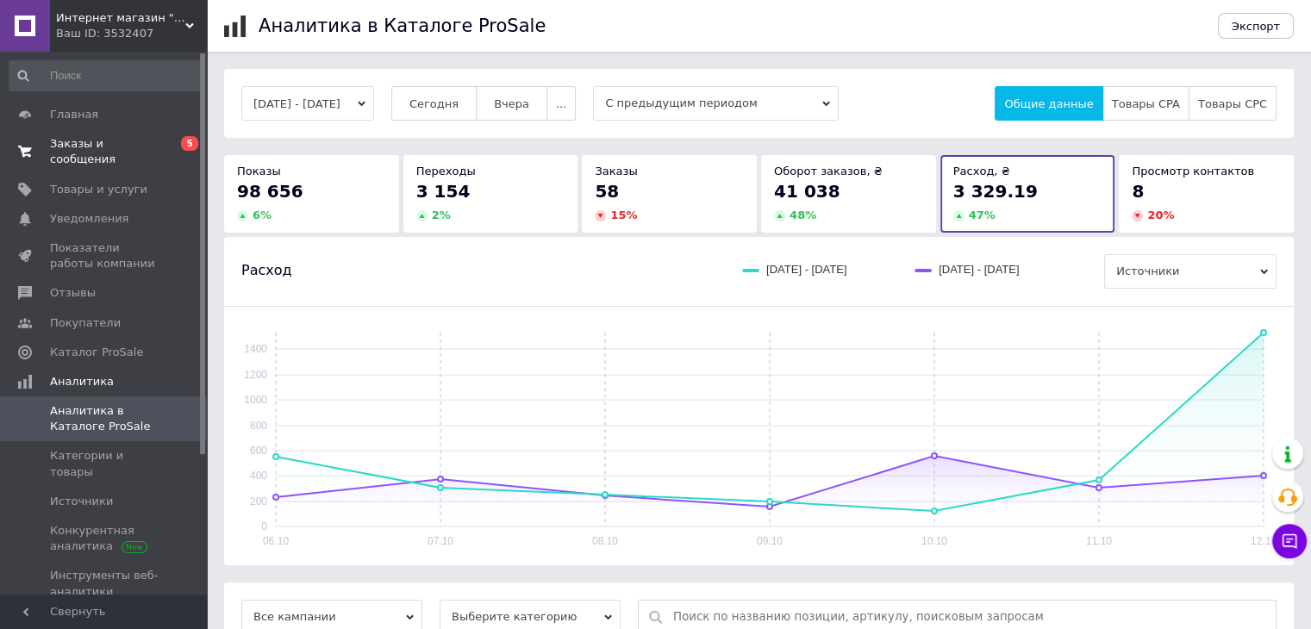
click at [106, 146] on span "Заказы и сообщения" at bounding box center [104, 151] width 109 height 31
